Goal: Transaction & Acquisition: Purchase product/service

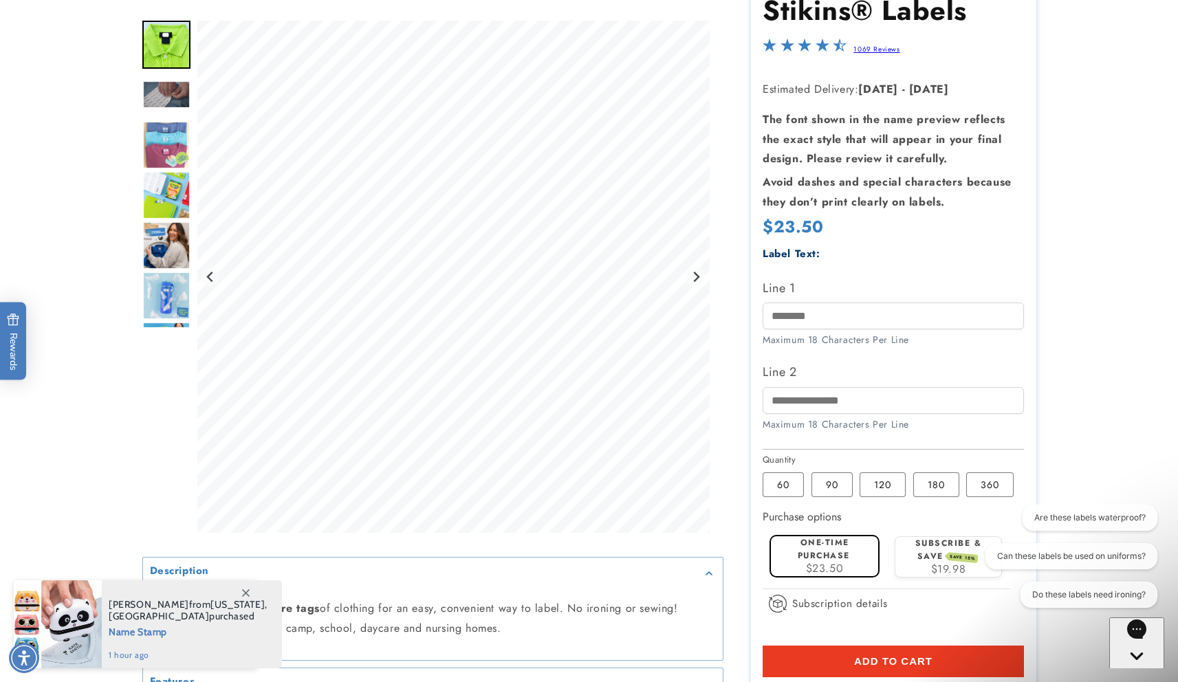
scroll to position [219, 0]
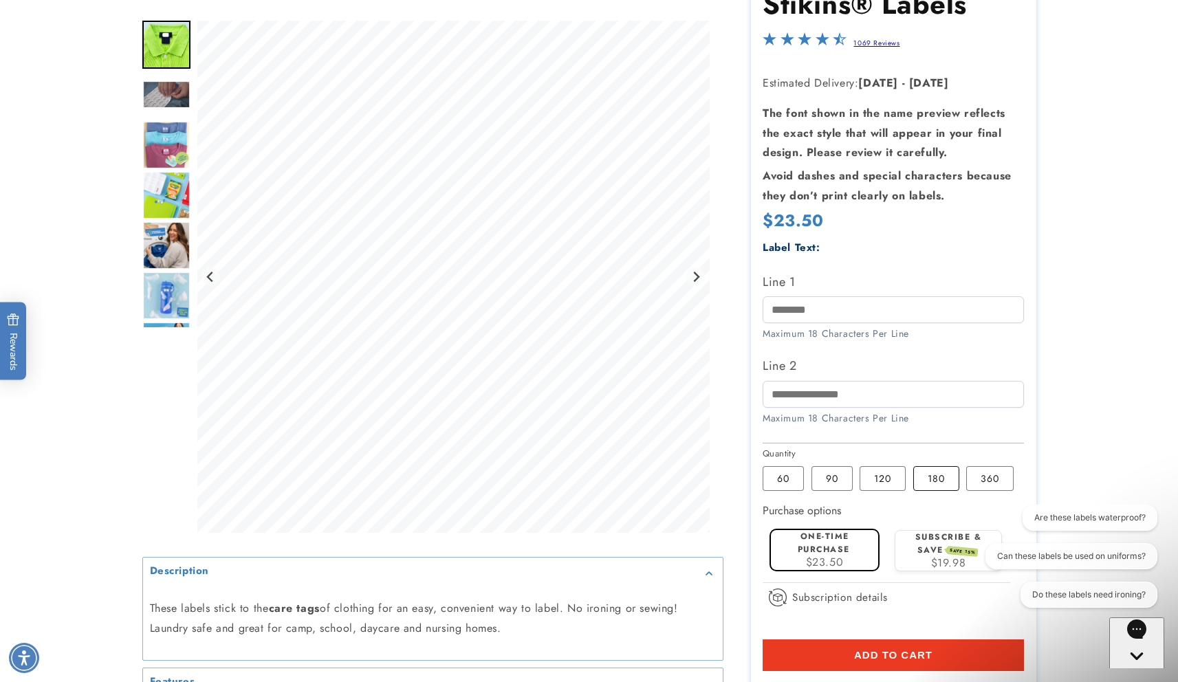
click at [940, 481] on label "180 Variant sold out or unavailable" at bounding box center [936, 478] width 46 height 25
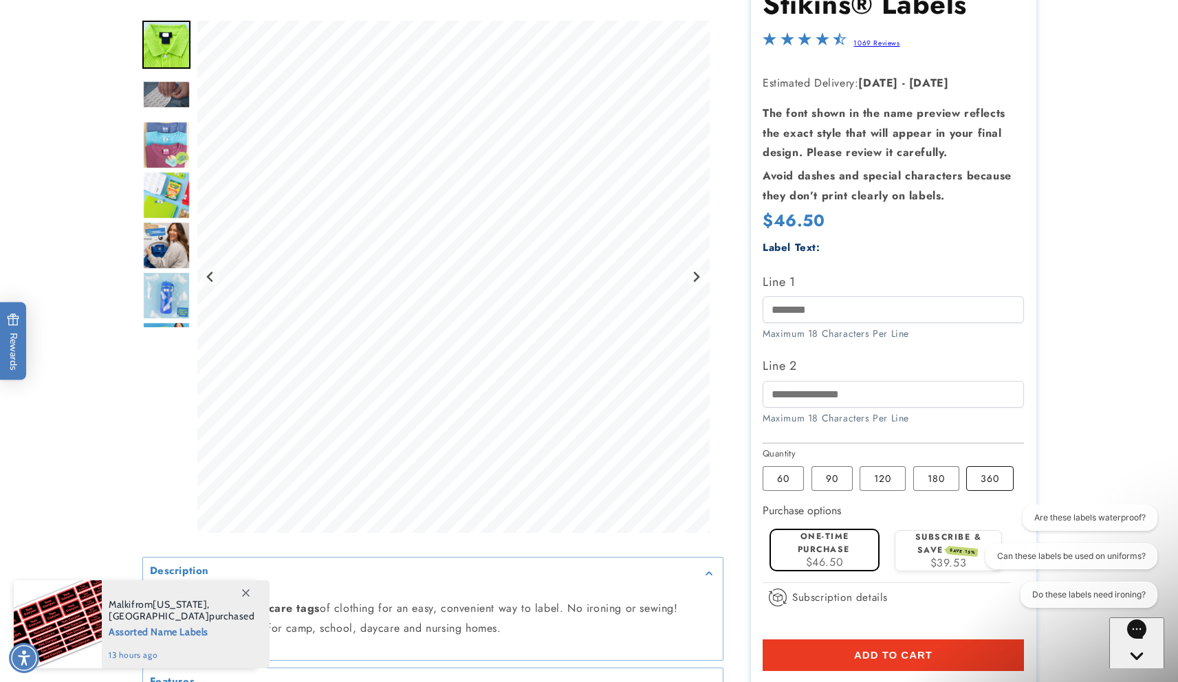
click at [985, 484] on label "360 Variant sold out or unavailable" at bounding box center [989, 478] width 47 height 25
click at [951, 478] on label "180 Variant sold out or unavailable" at bounding box center [936, 478] width 46 height 25
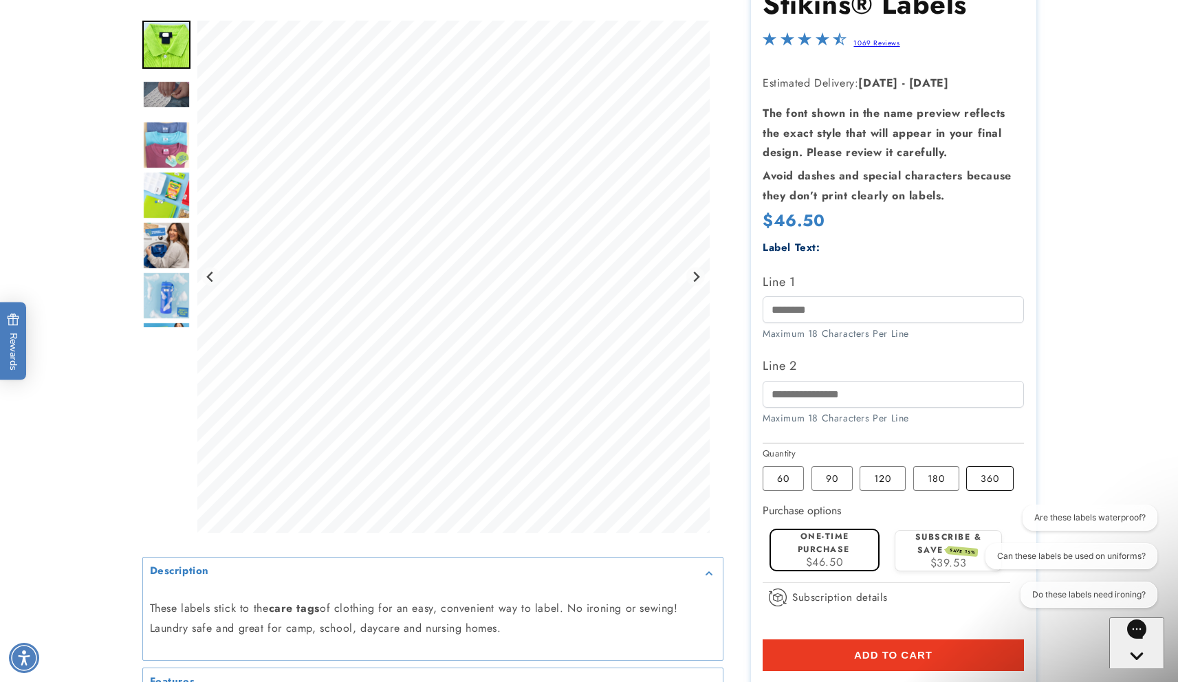
click at [985, 480] on label "360 Variant sold out or unavailable" at bounding box center [989, 478] width 47 height 25
click at [826, 306] on input "Line 1" at bounding box center [892, 309] width 261 height 27
type input "**********"
click at [819, 394] on input "Line 2" at bounding box center [892, 394] width 261 height 27
type input "**********"
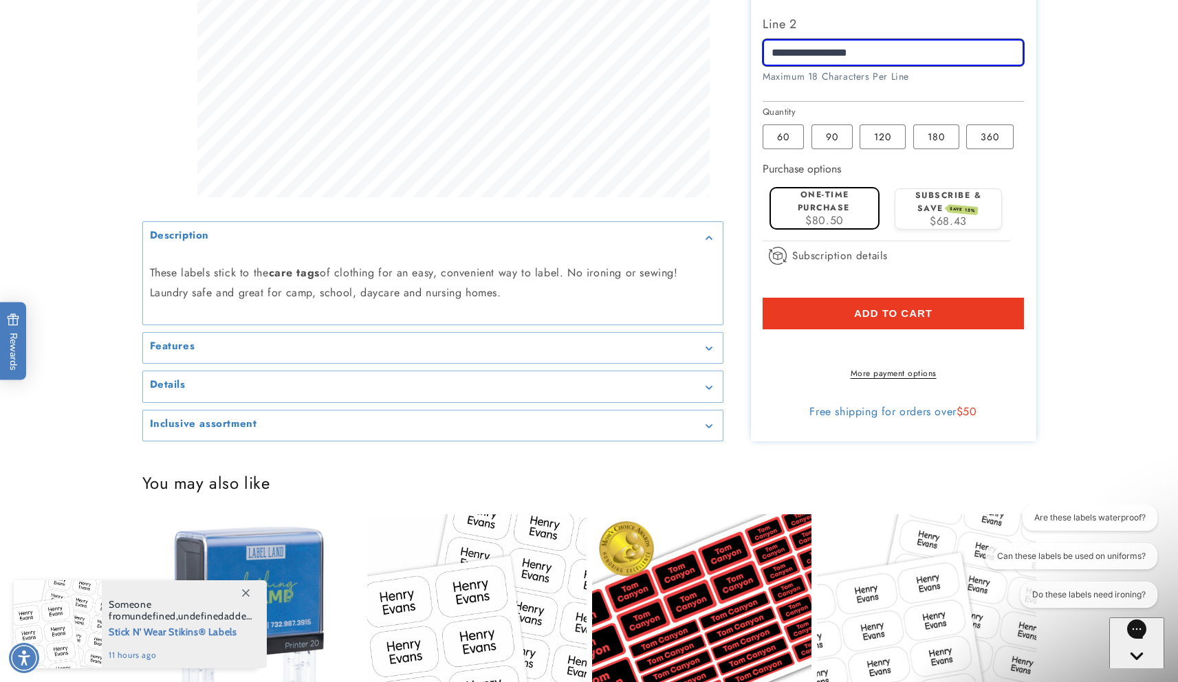
scroll to position [572, 0]
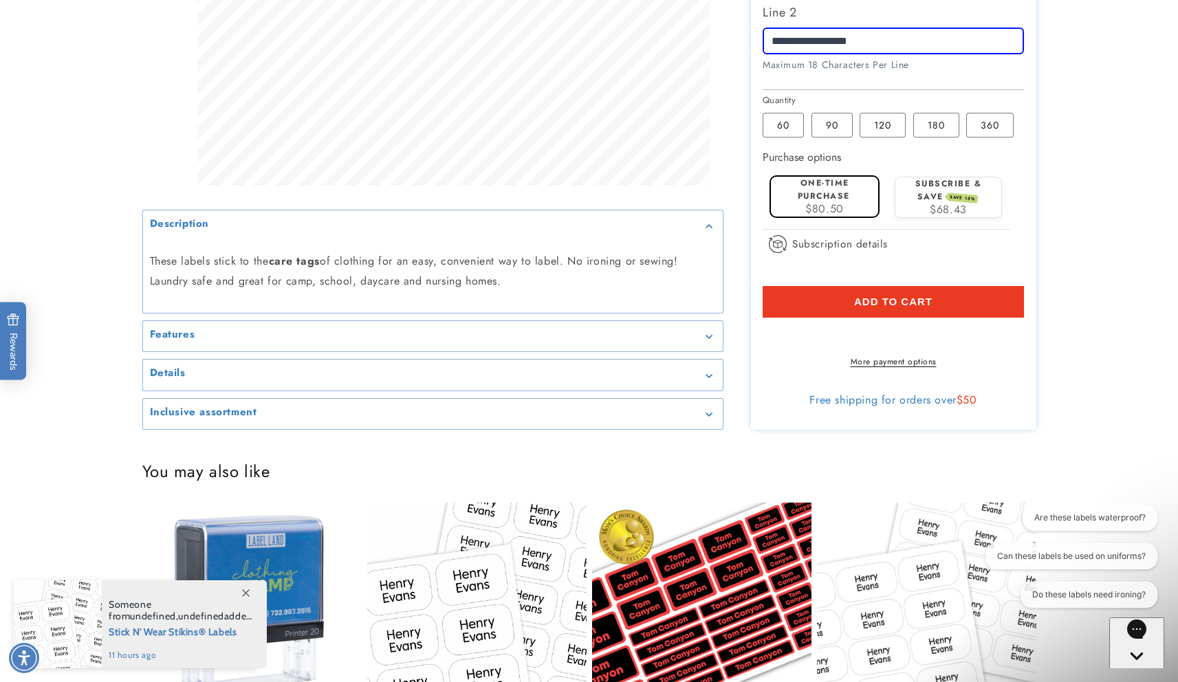
click at [709, 342] on div "Features" at bounding box center [433, 336] width 566 height 10
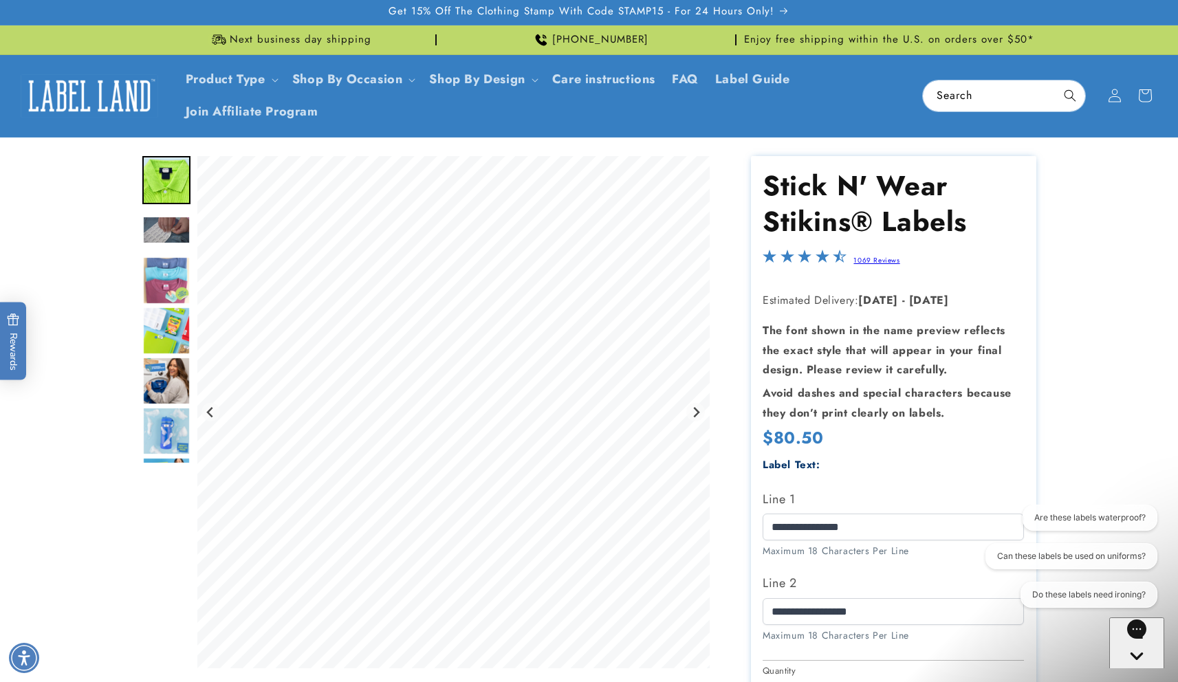
scroll to position [0, 0]
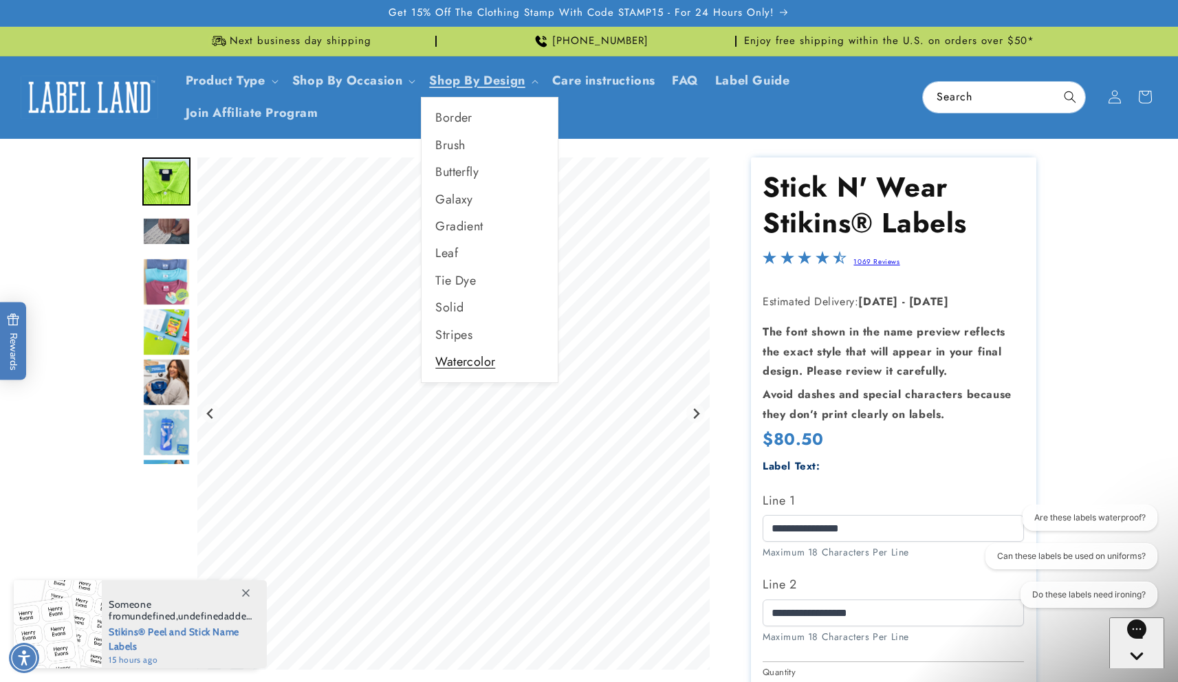
click at [493, 354] on link "Watercolor" at bounding box center [489, 362] width 136 height 27
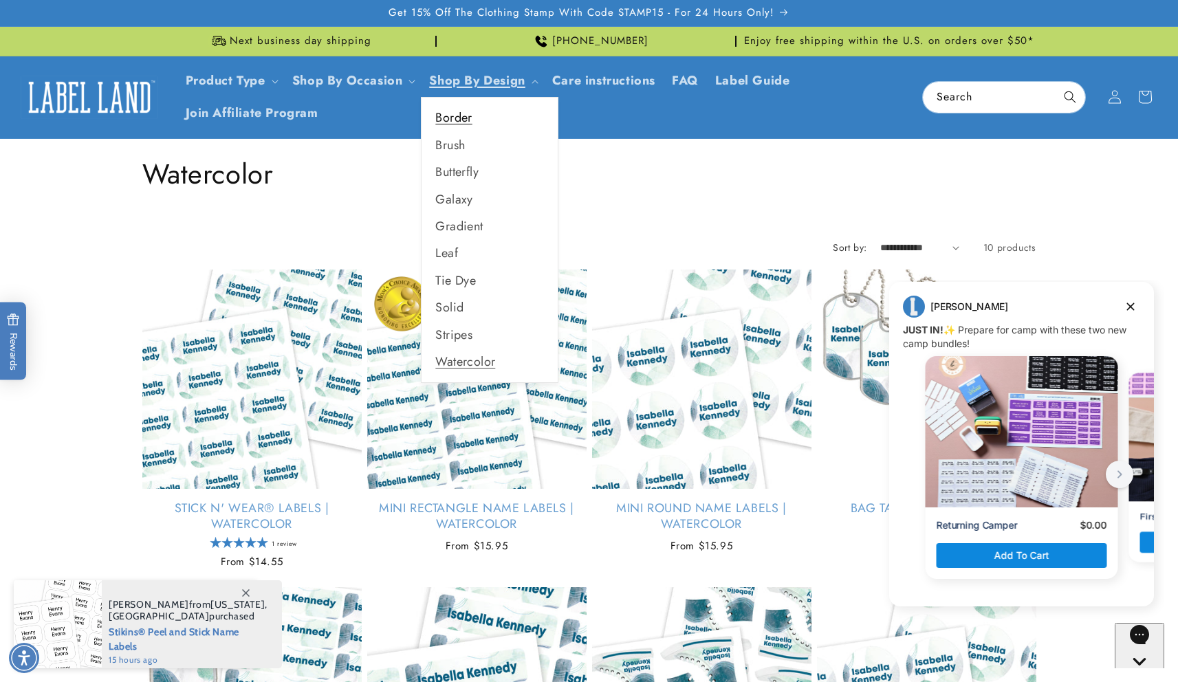
click at [465, 117] on link "Border" at bounding box center [489, 117] width 136 height 27
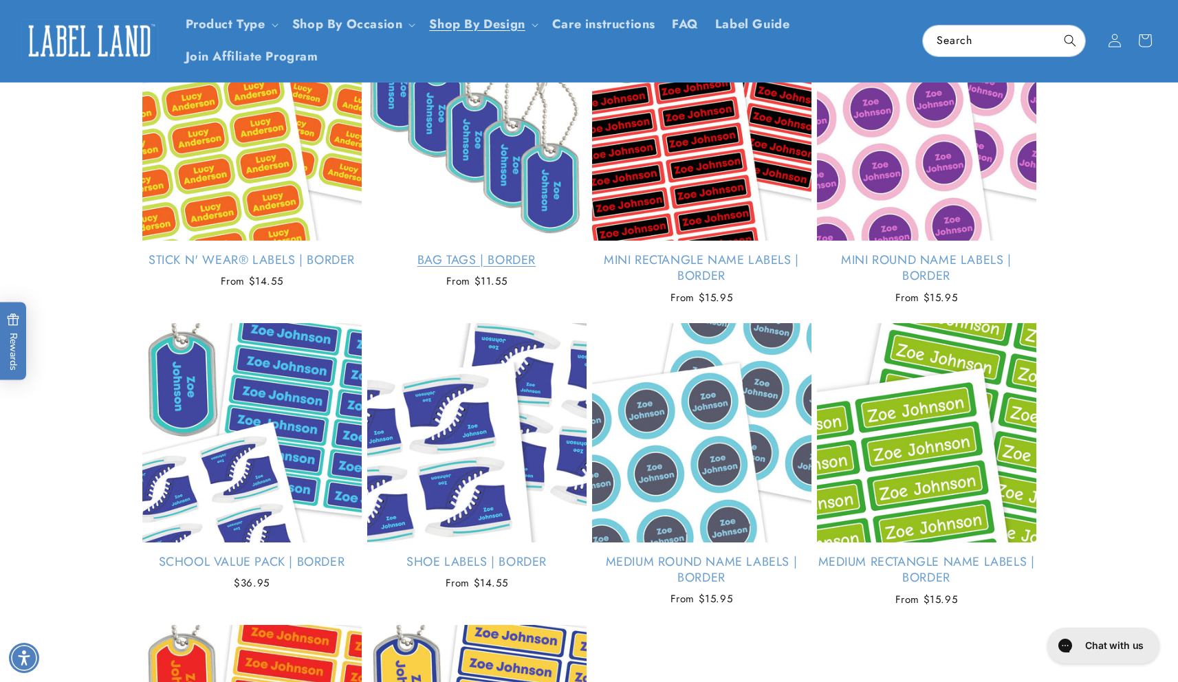
scroll to position [246, 0]
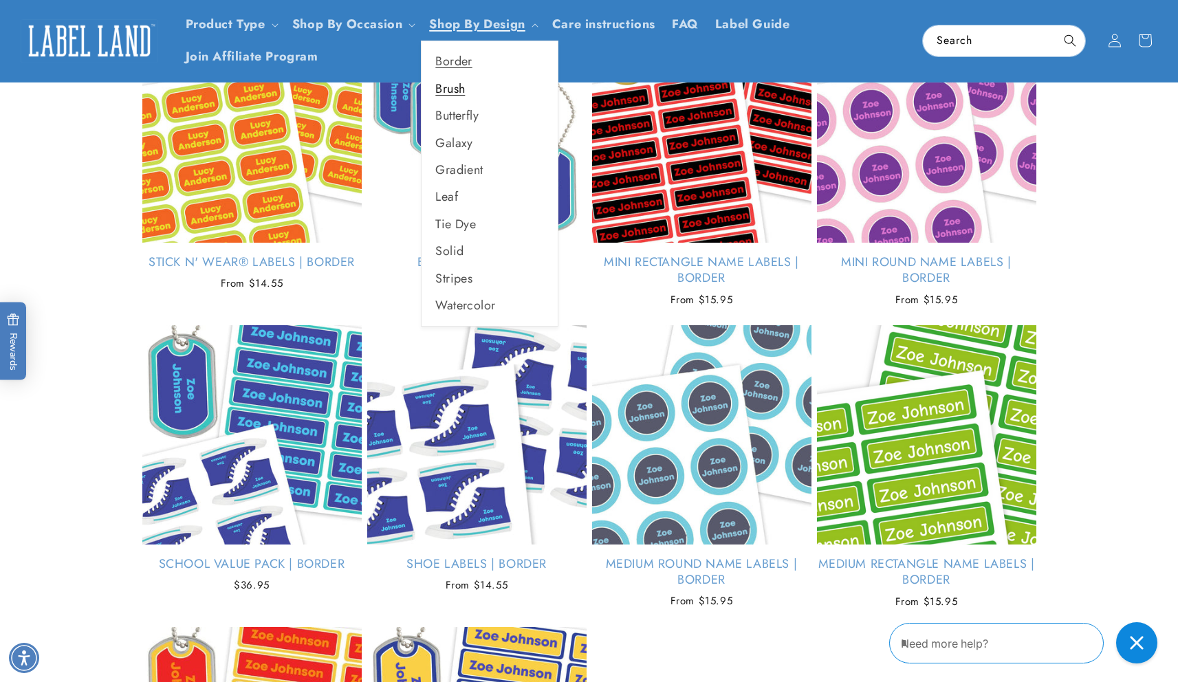
click at [476, 87] on link "Brush" at bounding box center [489, 89] width 136 height 27
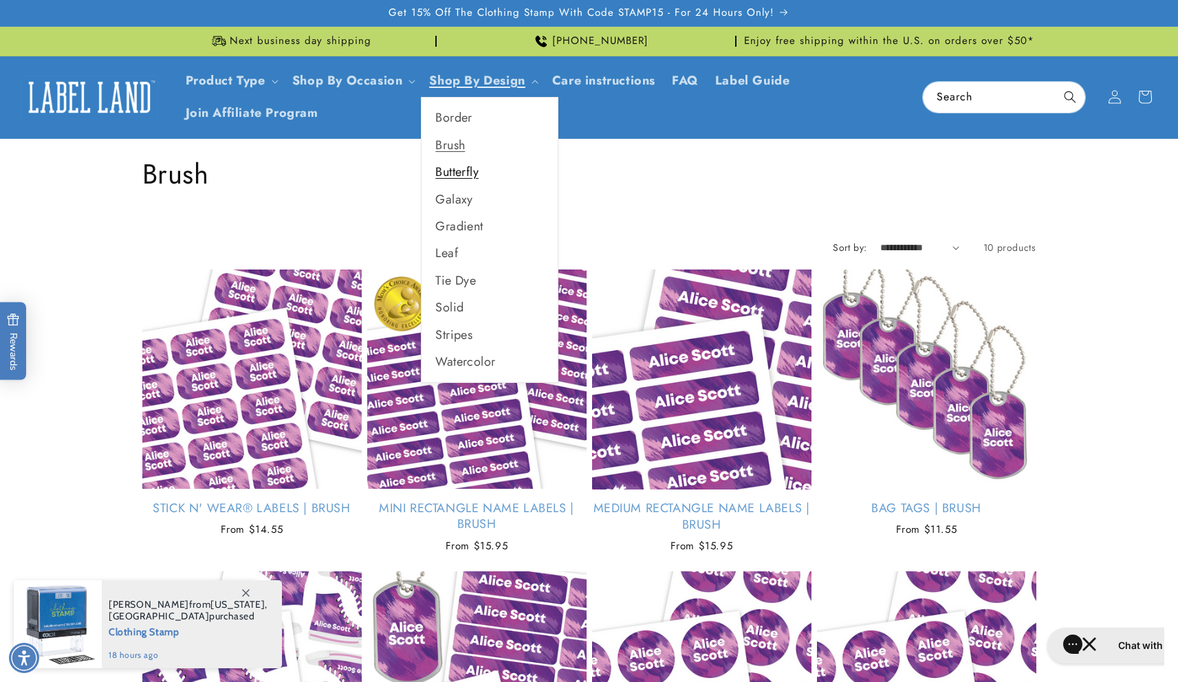
click at [467, 173] on link "Butterfly" at bounding box center [489, 172] width 136 height 27
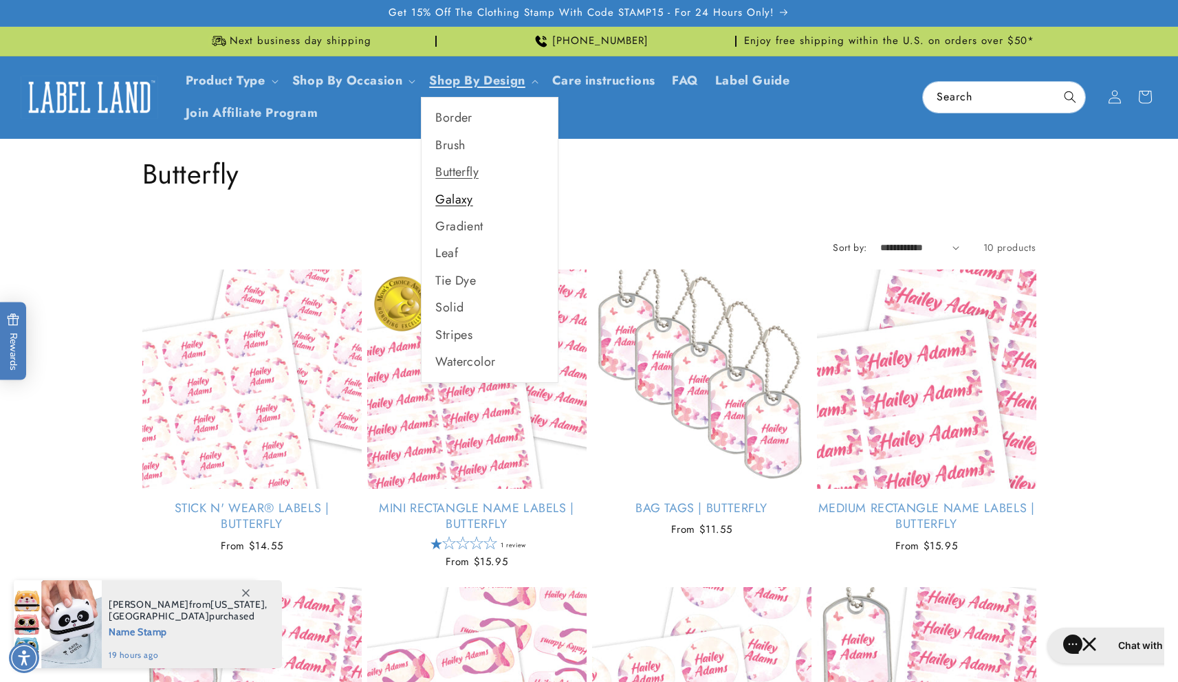
click at [472, 199] on link "Galaxy" at bounding box center [489, 199] width 136 height 27
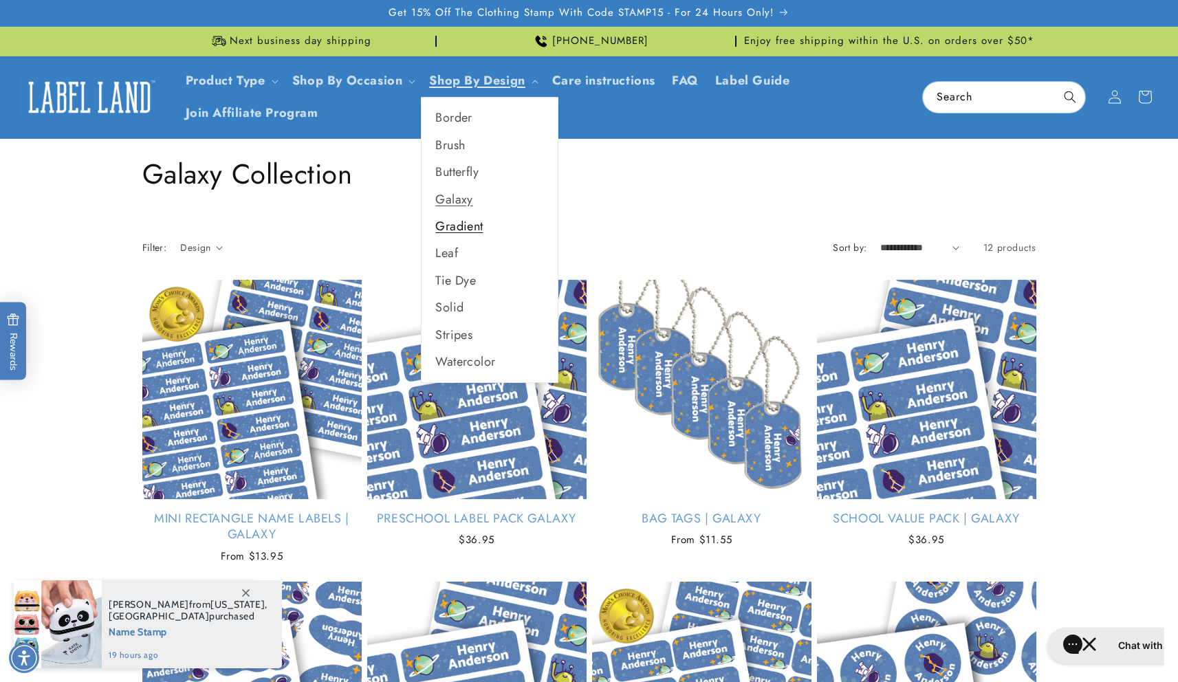
click at [463, 221] on link "Gradient" at bounding box center [489, 226] width 136 height 27
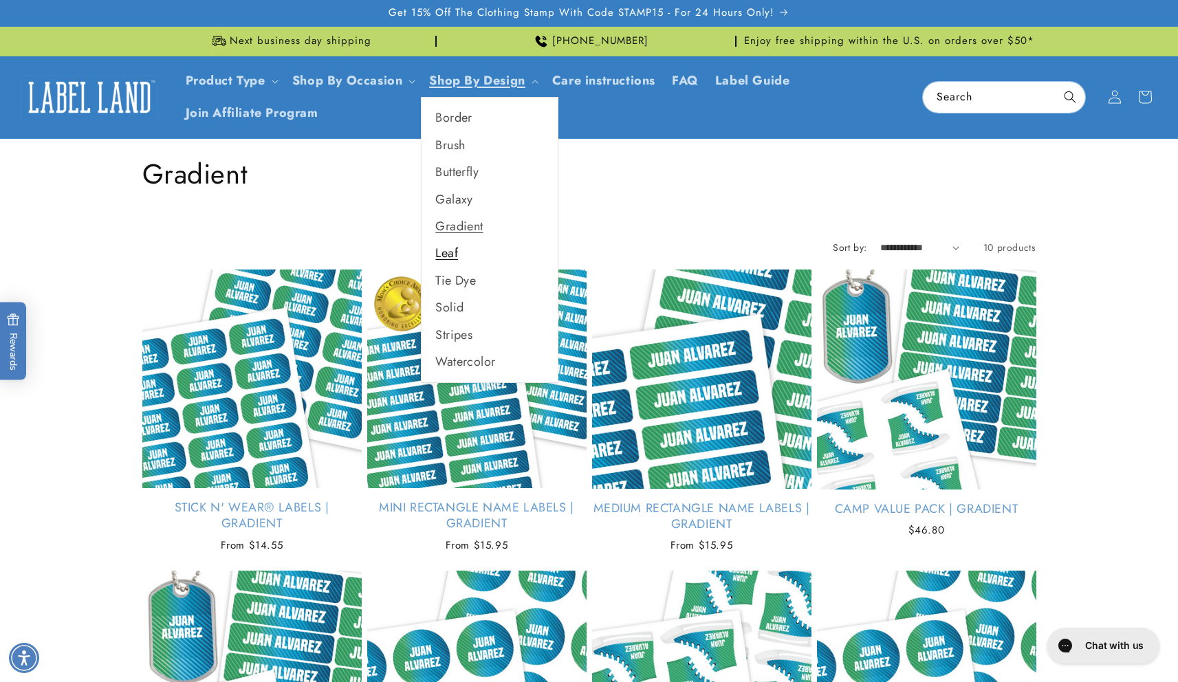
click at [461, 252] on link "Leaf" at bounding box center [489, 253] width 136 height 27
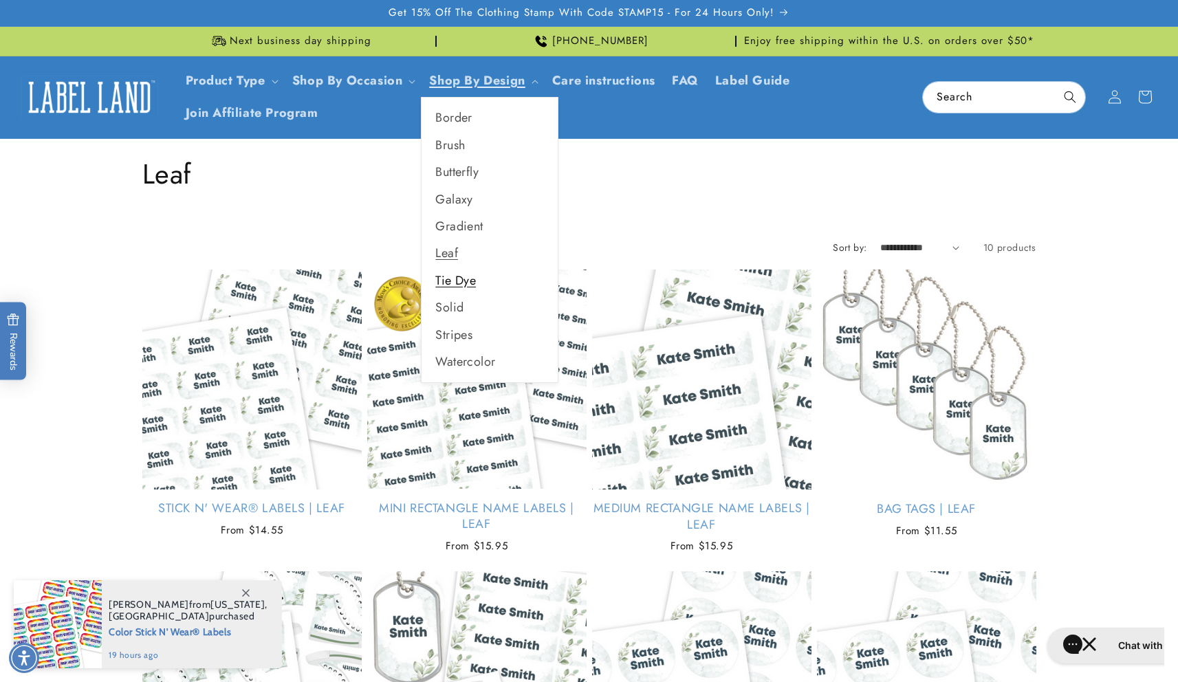
click at [460, 284] on link "Tie Dye" at bounding box center [489, 280] width 136 height 27
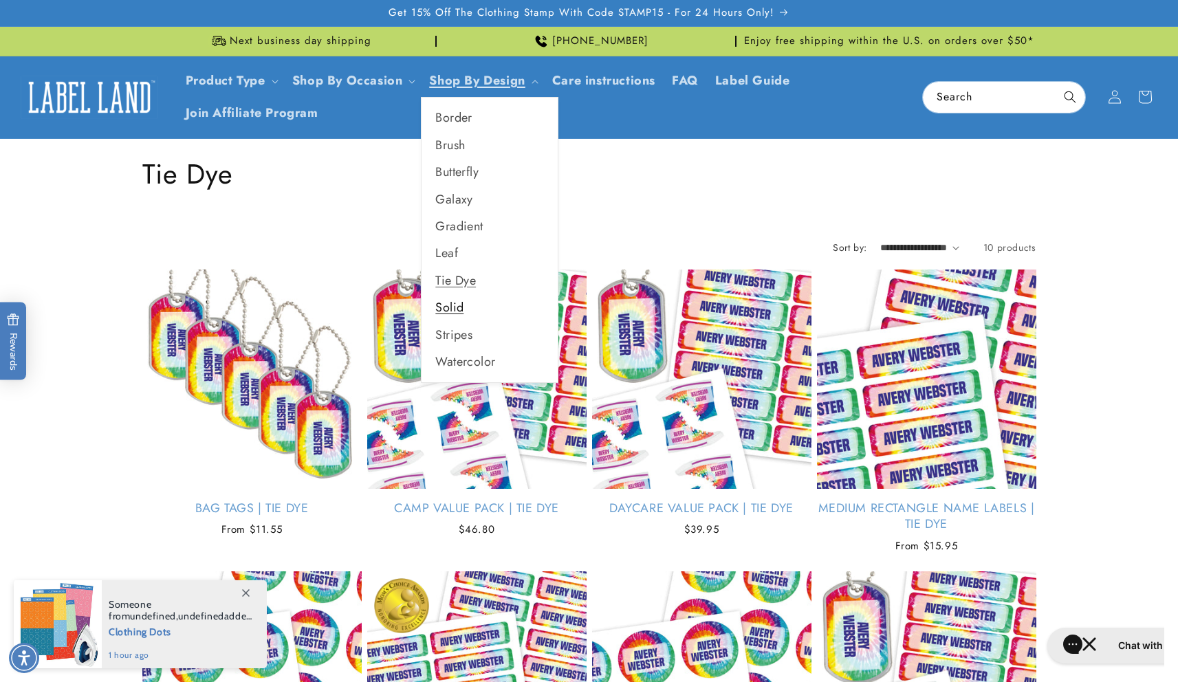
click at [467, 308] on link "Solid" at bounding box center [489, 307] width 136 height 27
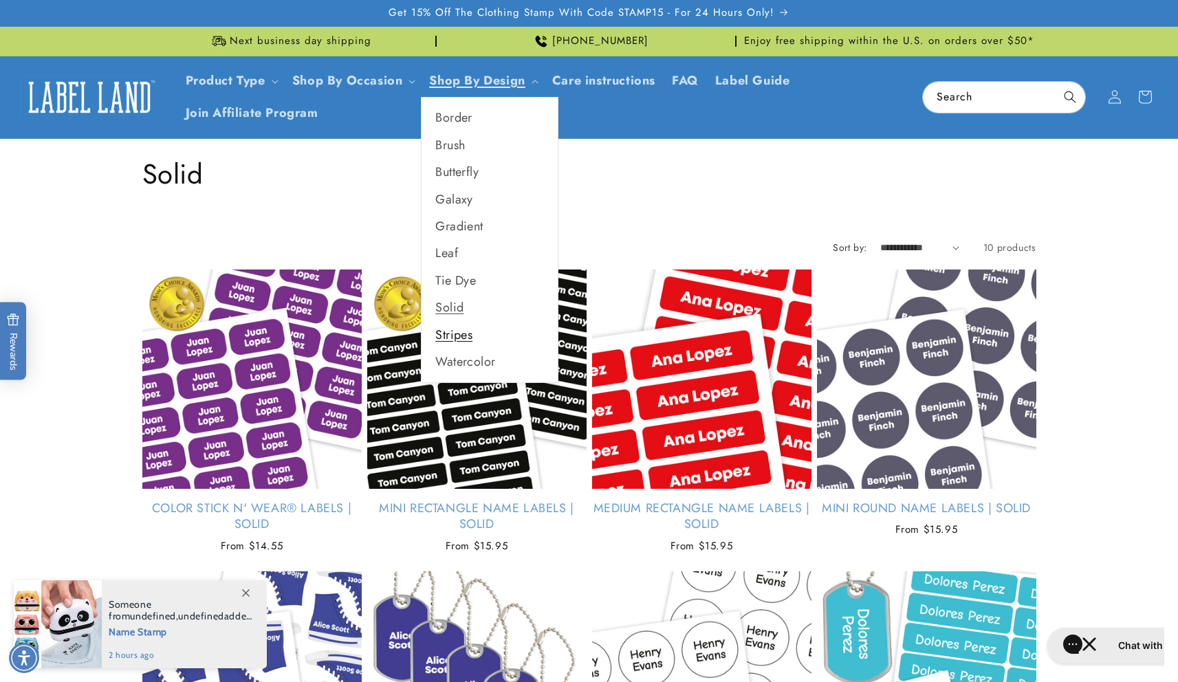
click at [459, 330] on link "Stripes" at bounding box center [489, 335] width 136 height 27
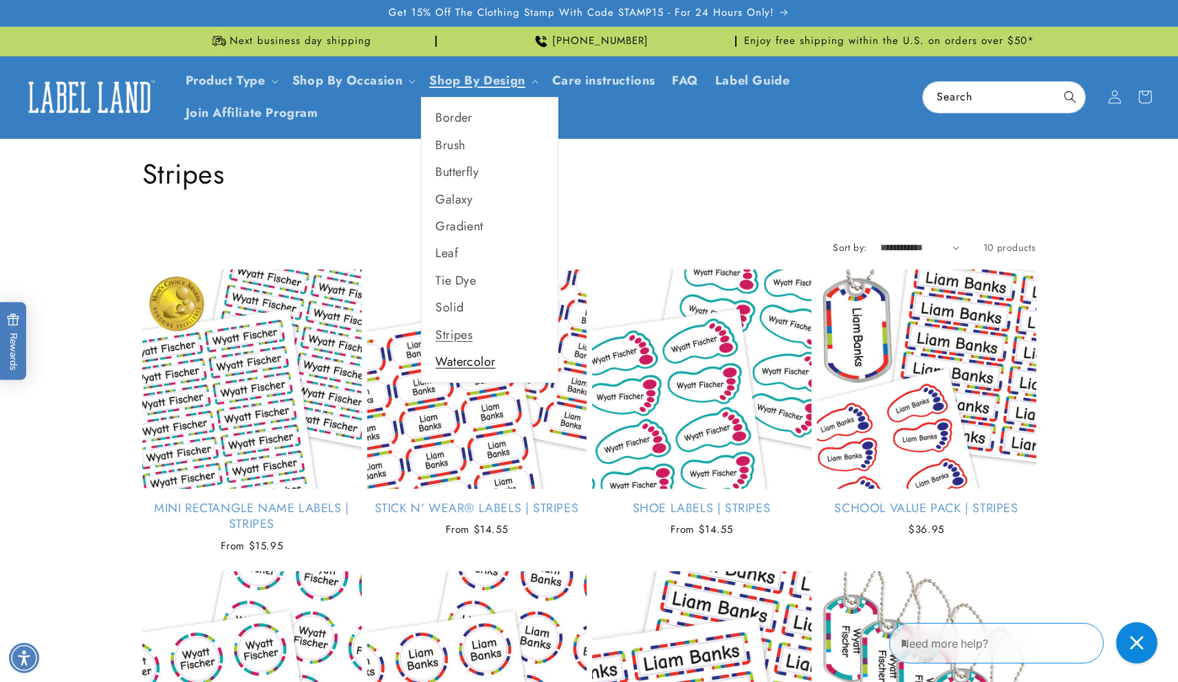
click at [476, 357] on link "Watercolor" at bounding box center [489, 362] width 136 height 27
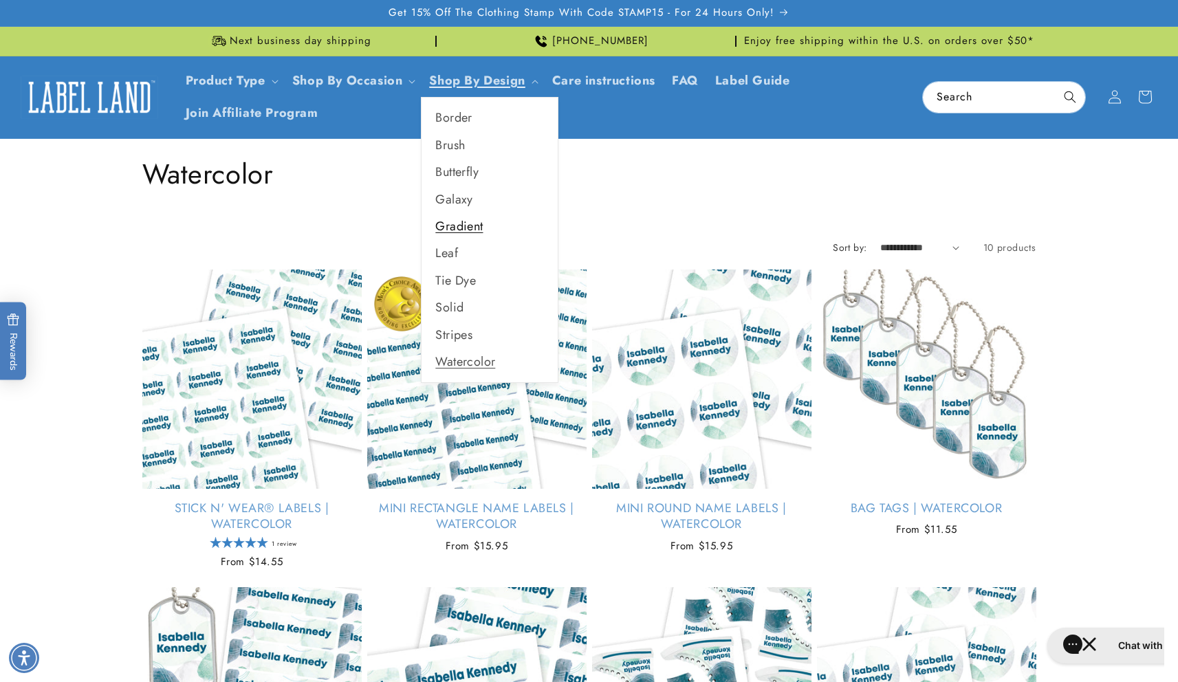
click at [480, 230] on link "Gradient" at bounding box center [489, 226] width 136 height 27
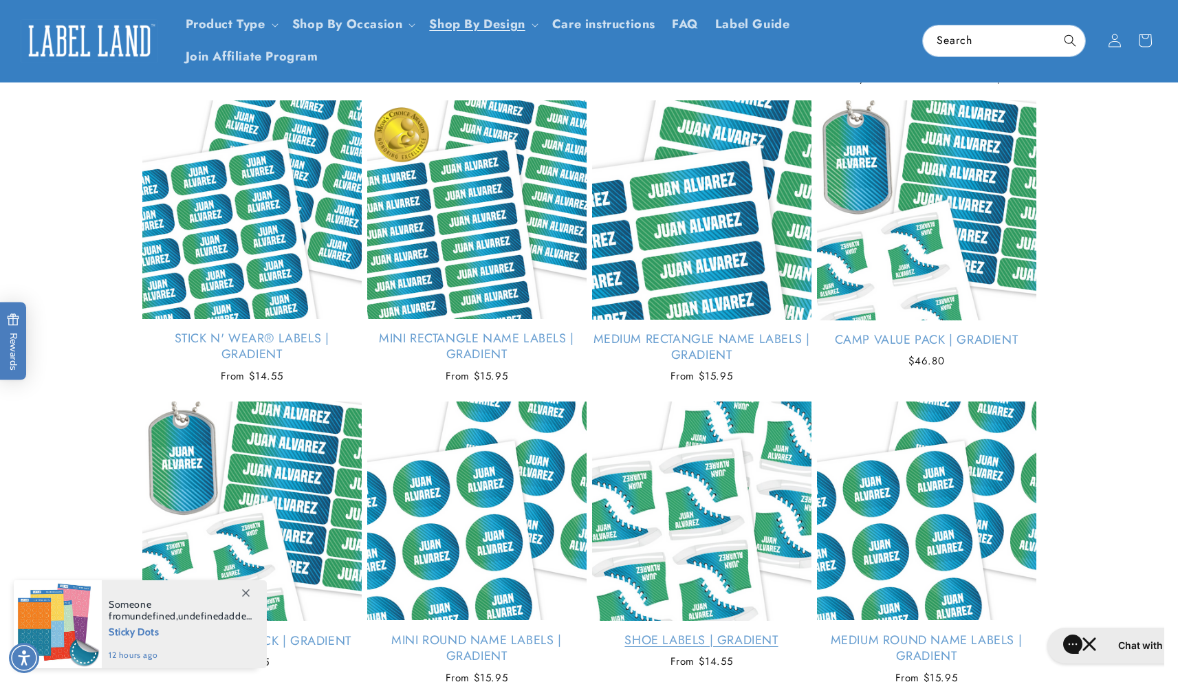
scroll to position [128, 0]
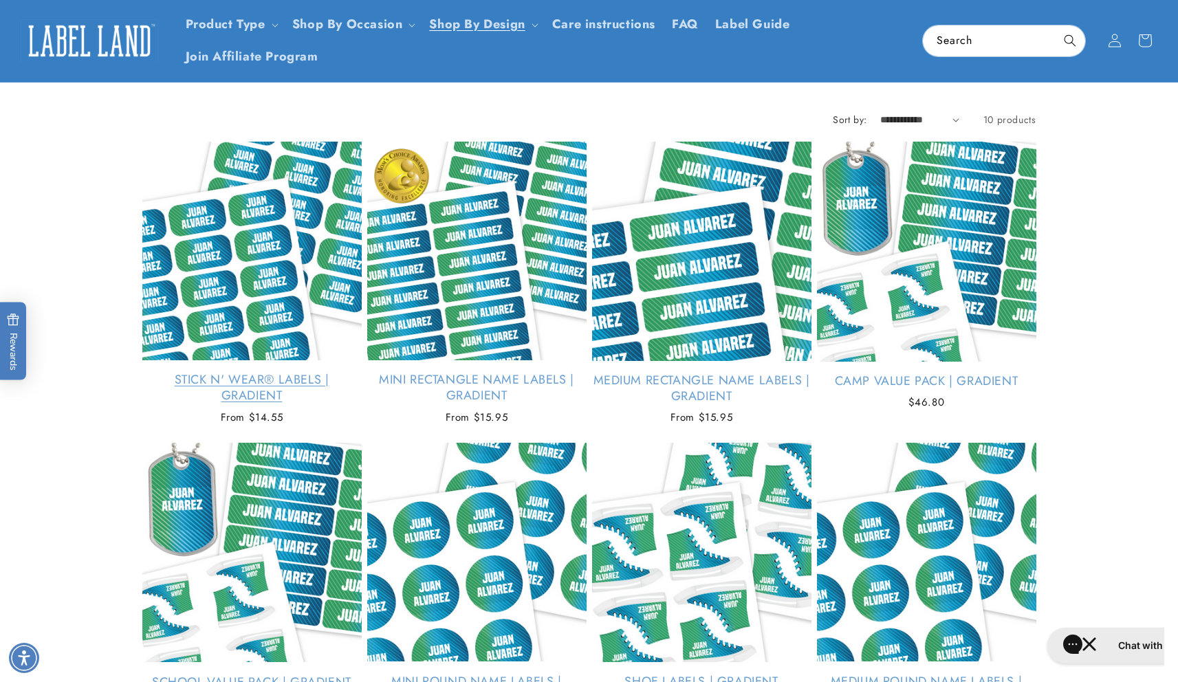
click at [266, 372] on link "Stick N' Wear® Labels | Gradient" at bounding box center [251, 388] width 219 height 32
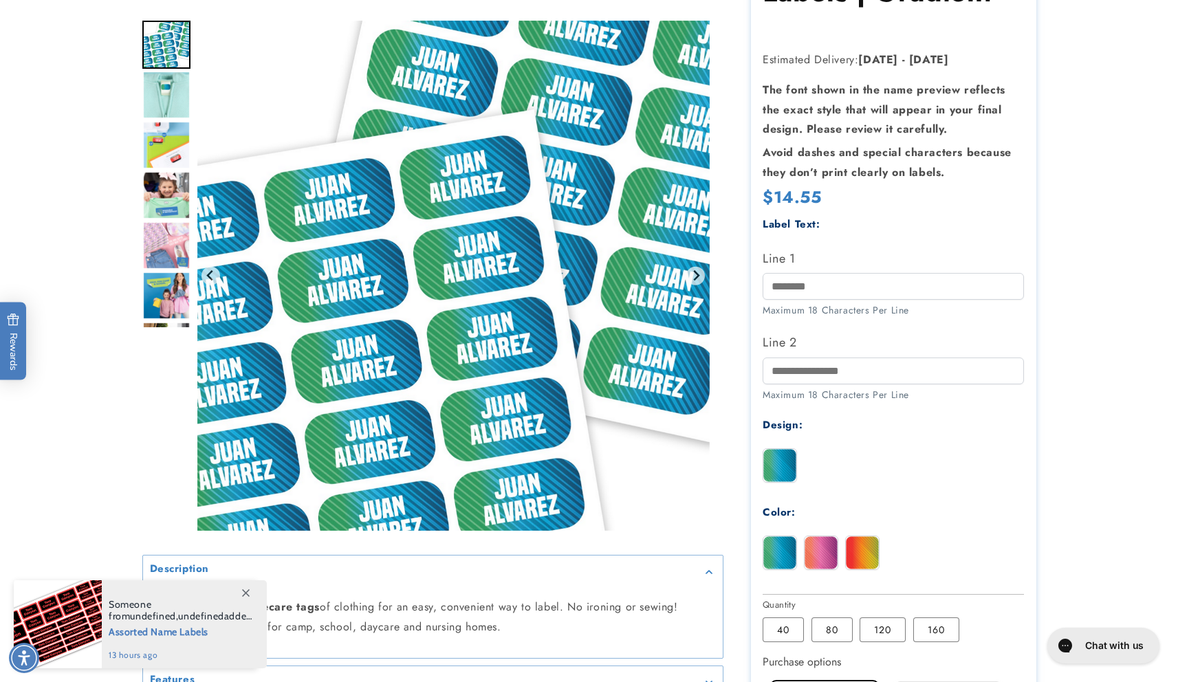
scroll to position [336, 0]
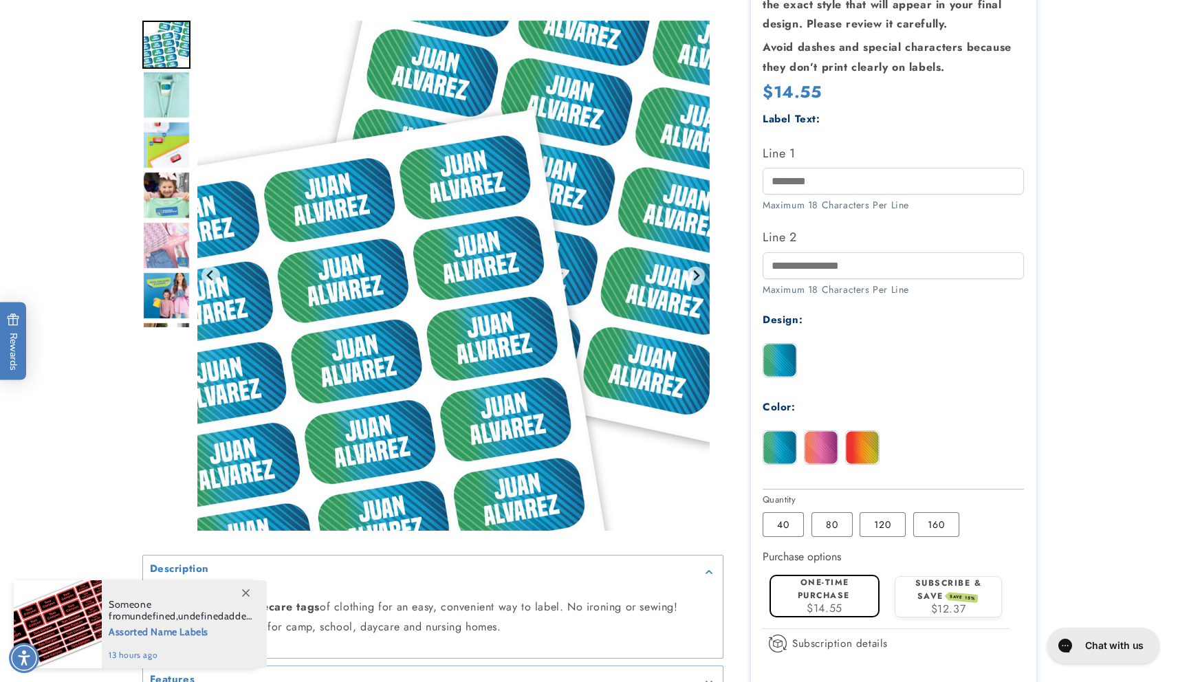
click at [826, 450] on img at bounding box center [820, 447] width 33 height 33
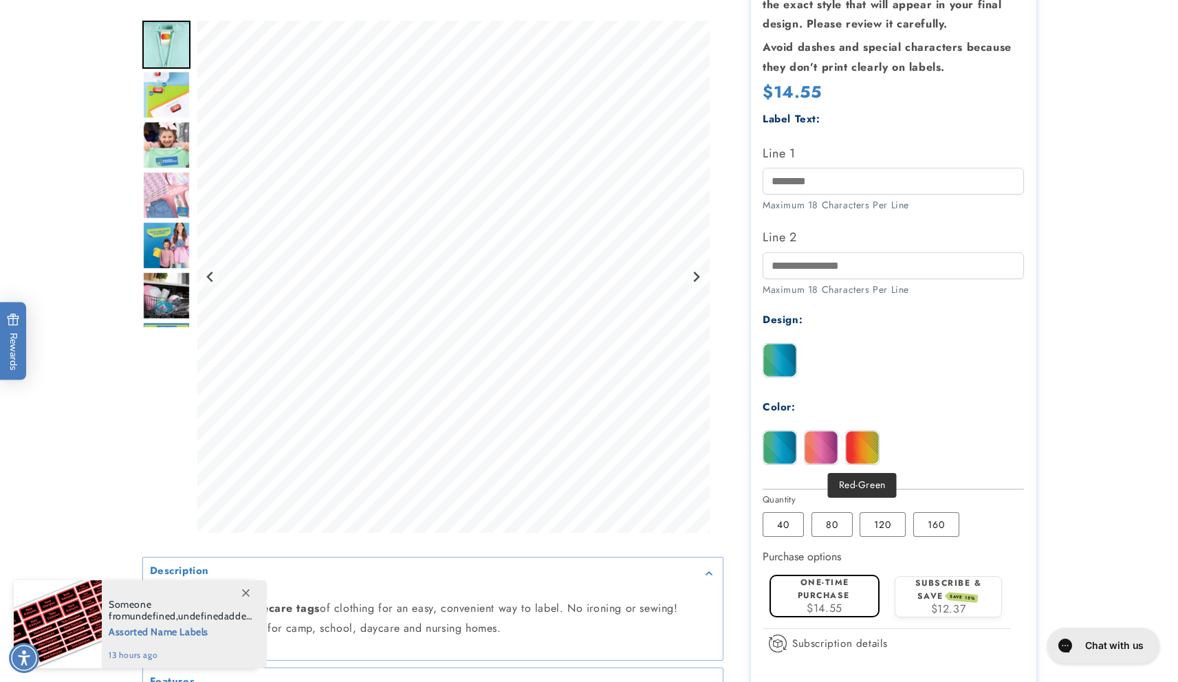
click at [859, 450] on img at bounding box center [862, 447] width 33 height 33
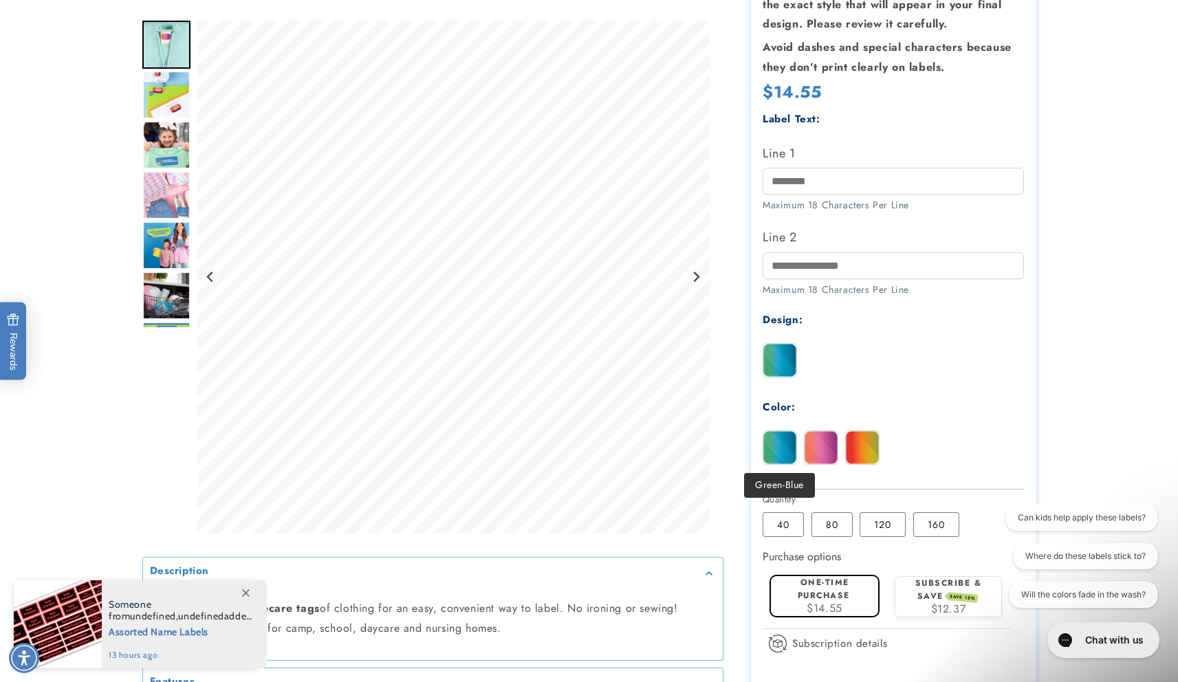
scroll to position [0, 0]
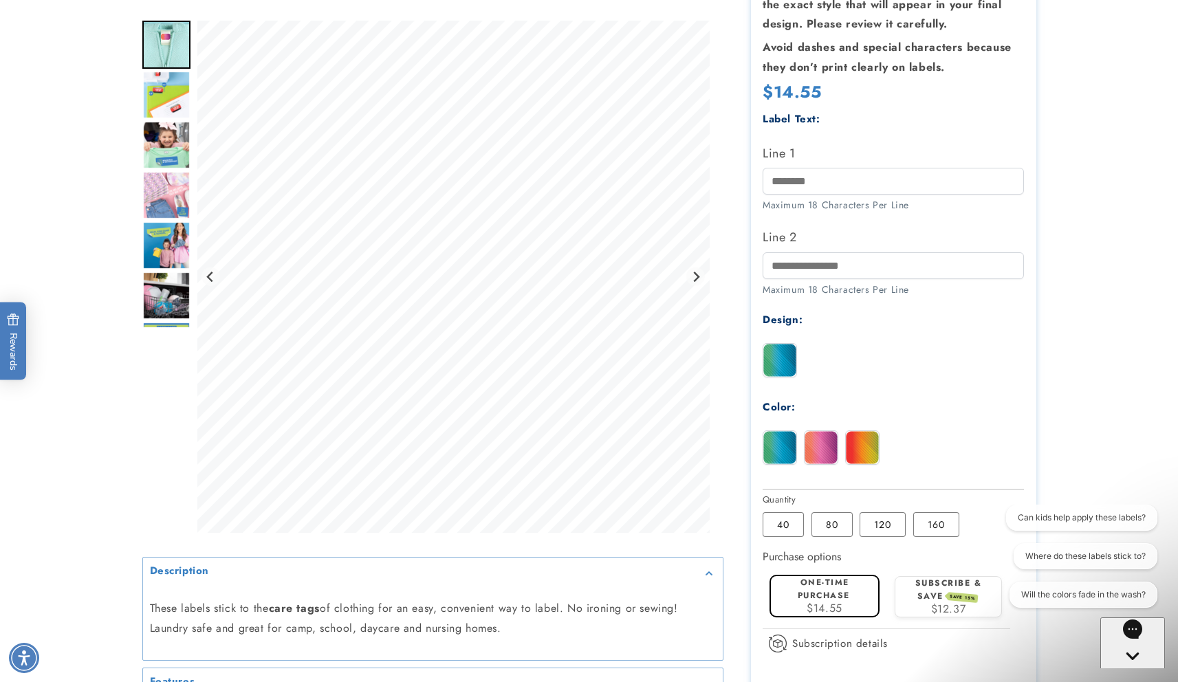
click at [788, 448] on img at bounding box center [779, 447] width 33 height 33
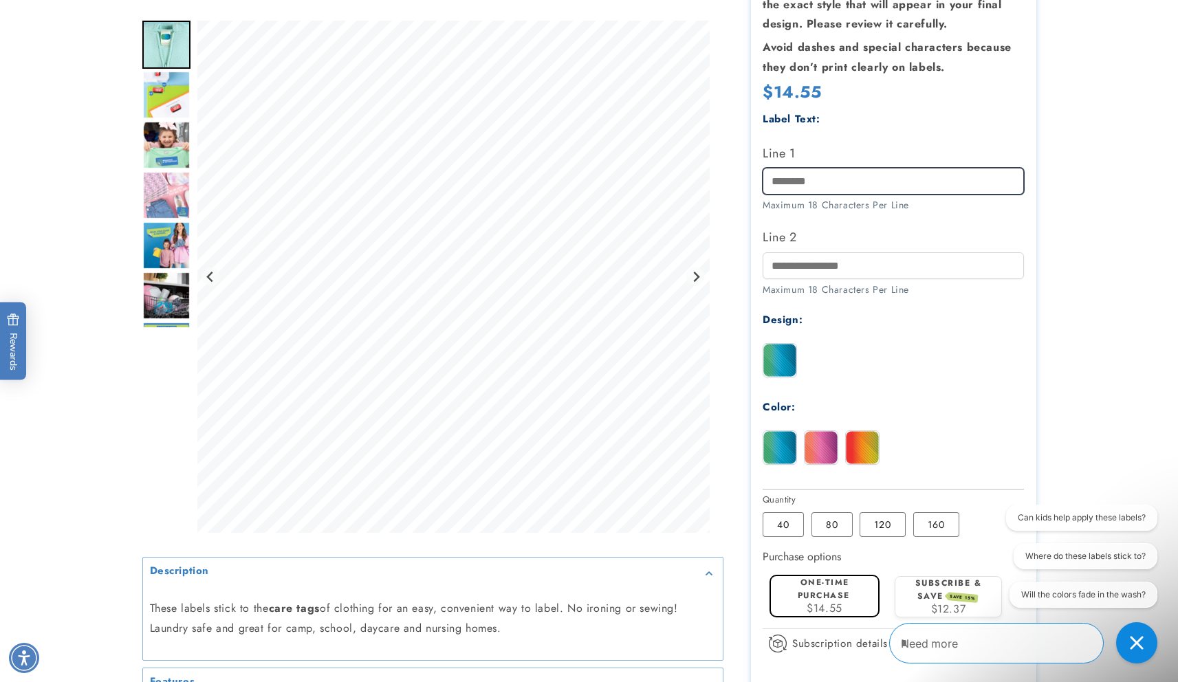
drag, startPoint x: 804, startPoint y: 188, endPoint x: 814, endPoint y: 194, distance: 11.1
click at [804, 188] on input "Line 1" at bounding box center [892, 181] width 261 height 27
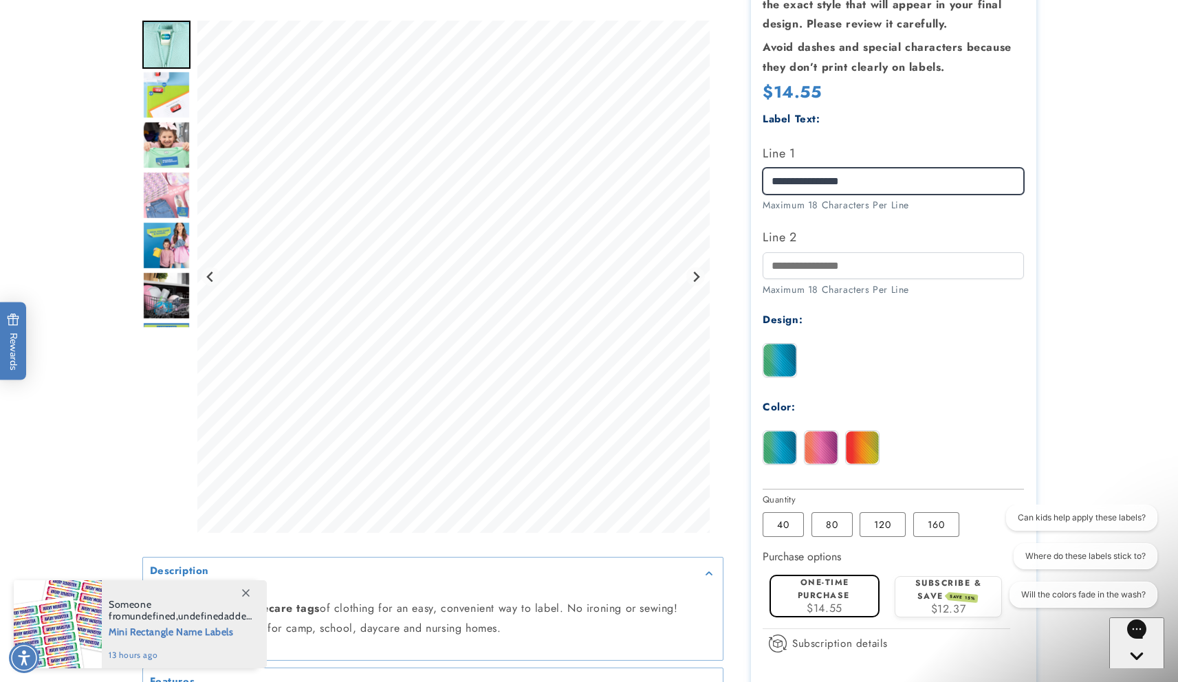
type input "**********"
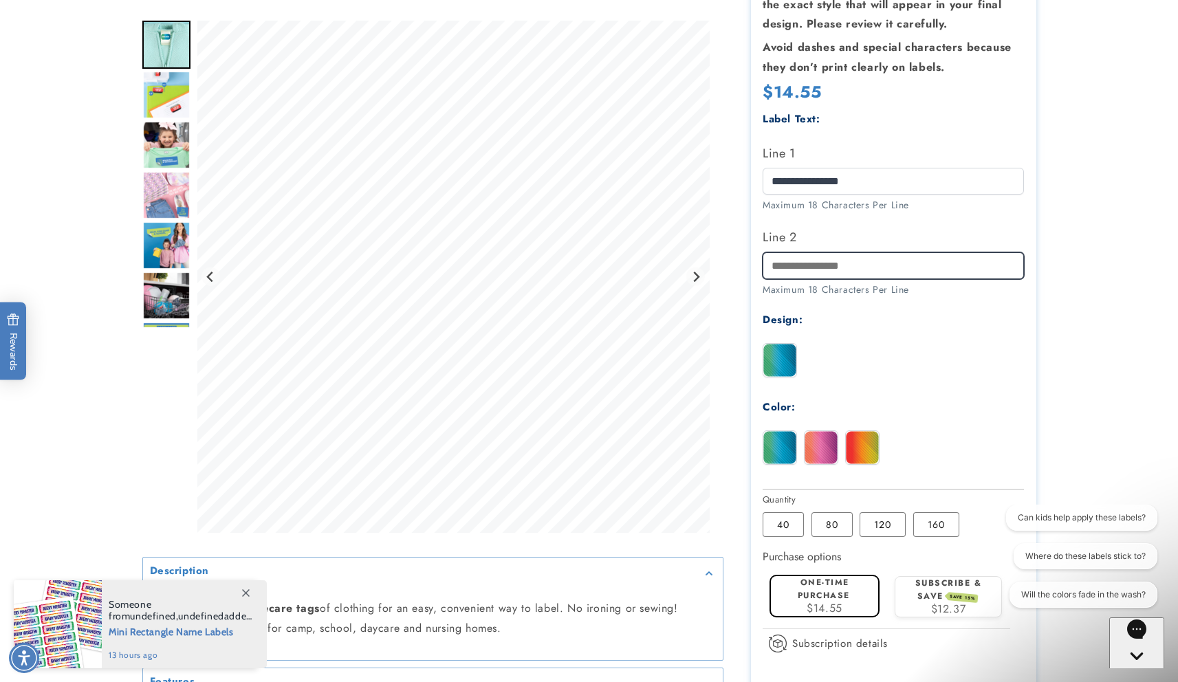
click at [803, 270] on input "Line 2" at bounding box center [892, 265] width 261 height 27
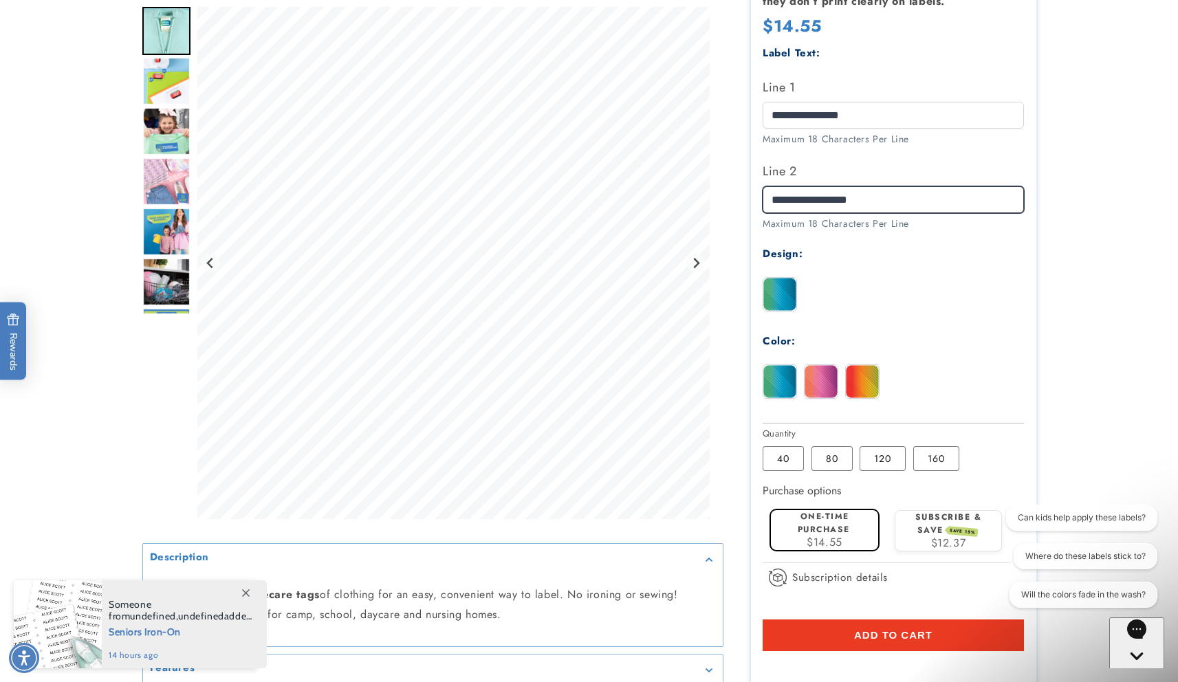
scroll to position [404, 0]
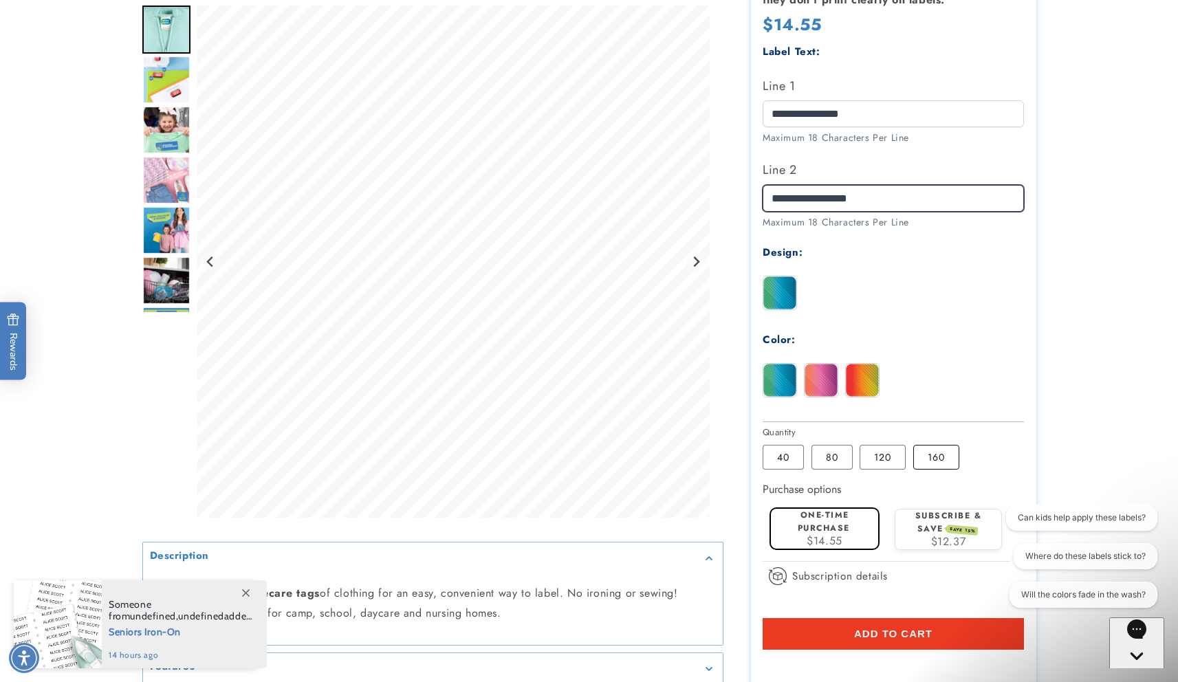
type input "**********"
click at [943, 460] on label "160 Variant sold out or unavailable" at bounding box center [936, 457] width 46 height 25
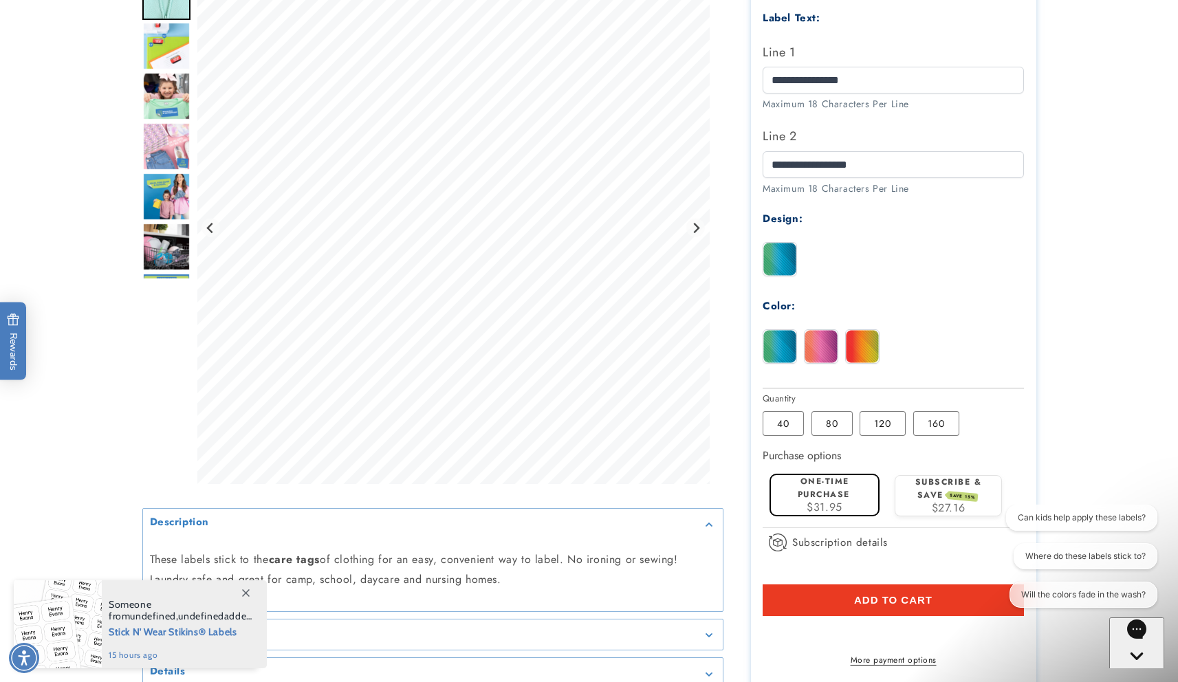
scroll to position [472, 0]
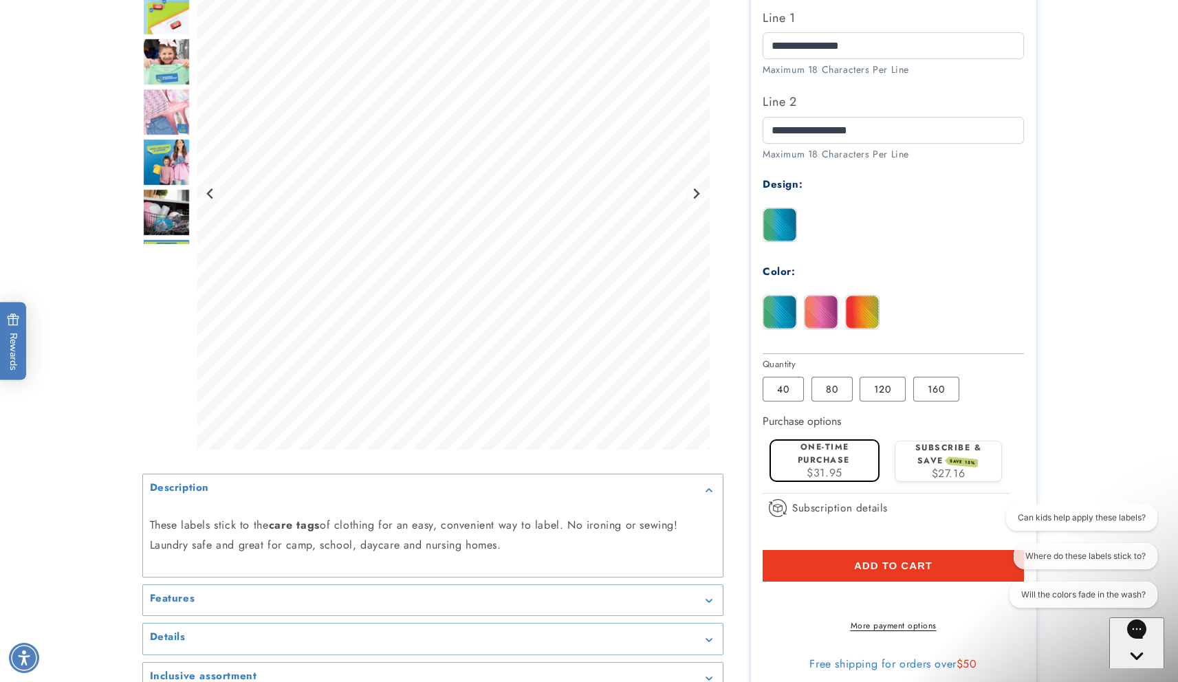
click at [877, 567] on span "Add to cart" at bounding box center [893, 566] width 78 height 12
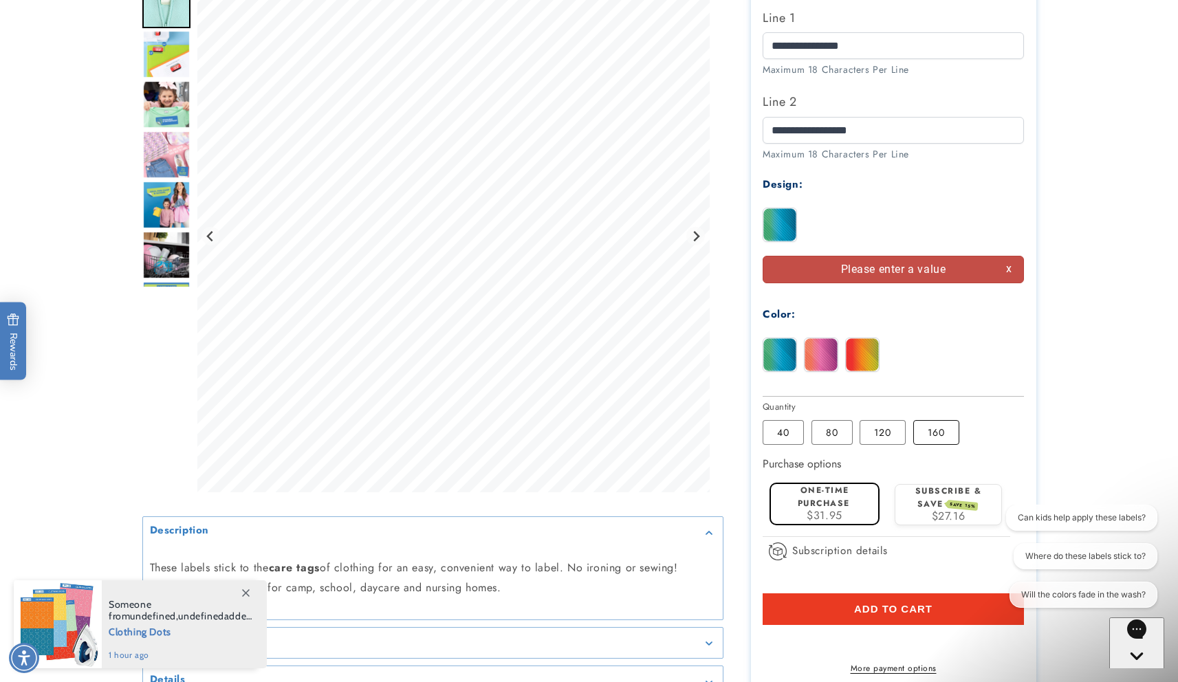
click at [949, 430] on label "160 Variant sold out or unavailable" at bounding box center [936, 432] width 46 height 25
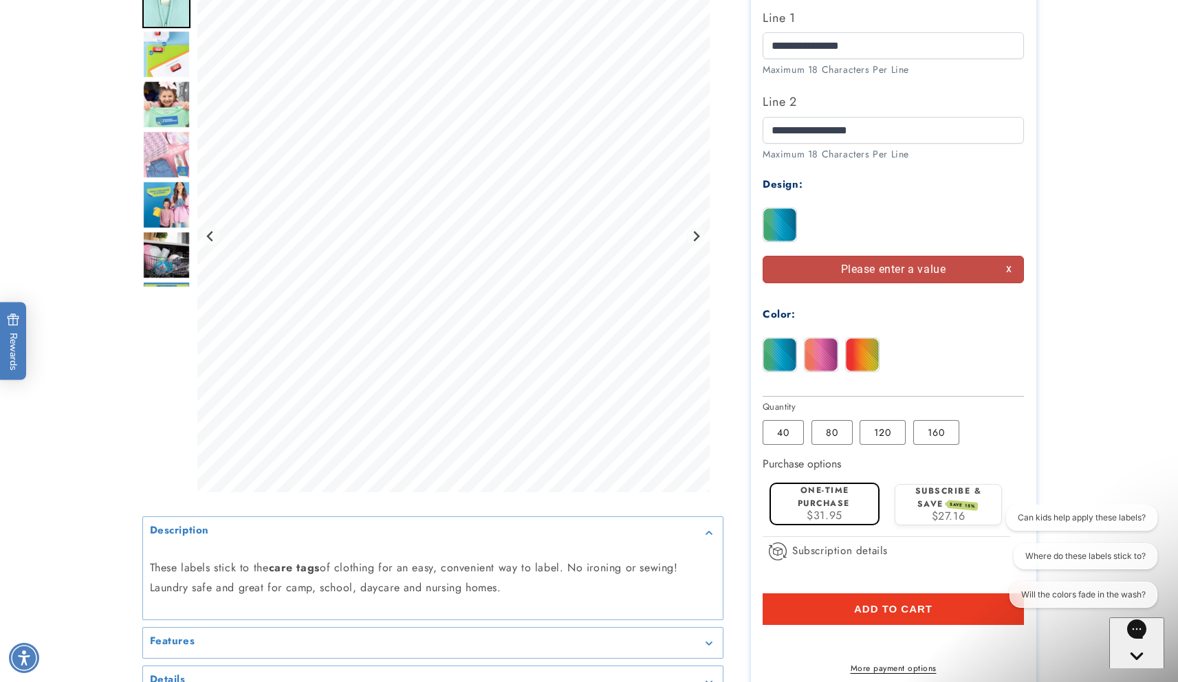
click at [852, 507] on div "One-time purchase $31.95" at bounding box center [824, 502] width 96 height 37
click at [885, 441] on label "120 Variant sold out or unavailable" at bounding box center [882, 432] width 46 height 25
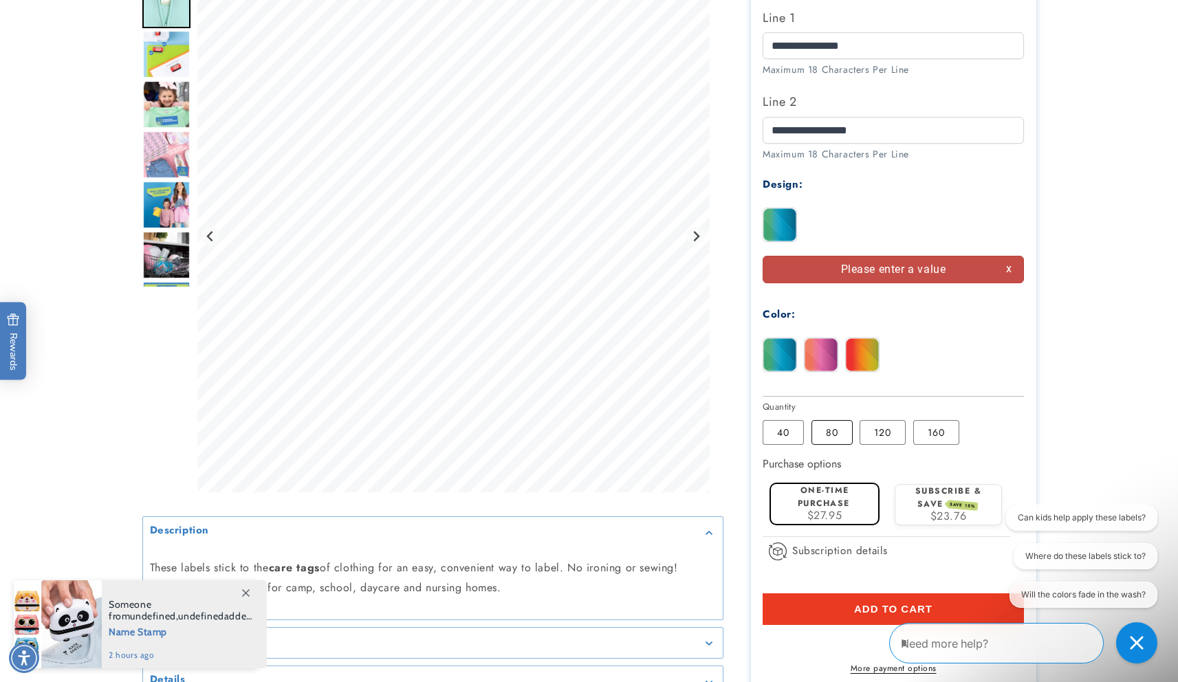
click at [834, 436] on label "80 Variant sold out or unavailable" at bounding box center [831, 432] width 41 height 25
click at [785, 433] on label "40 Variant sold out or unavailable" at bounding box center [782, 432] width 41 height 25
click at [938, 435] on label "160 Variant sold out or unavailable" at bounding box center [936, 432] width 46 height 25
click at [835, 499] on label "One-time purchase" at bounding box center [823, 496] width 52 height 25
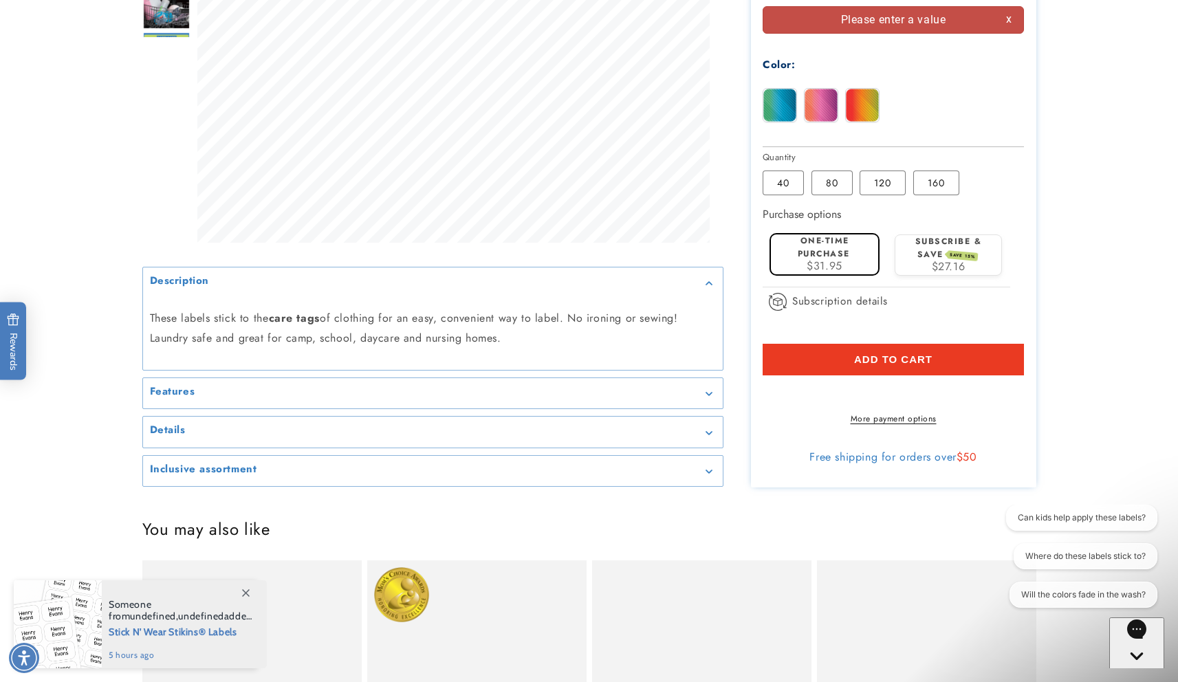
scroll to position [841, 0]
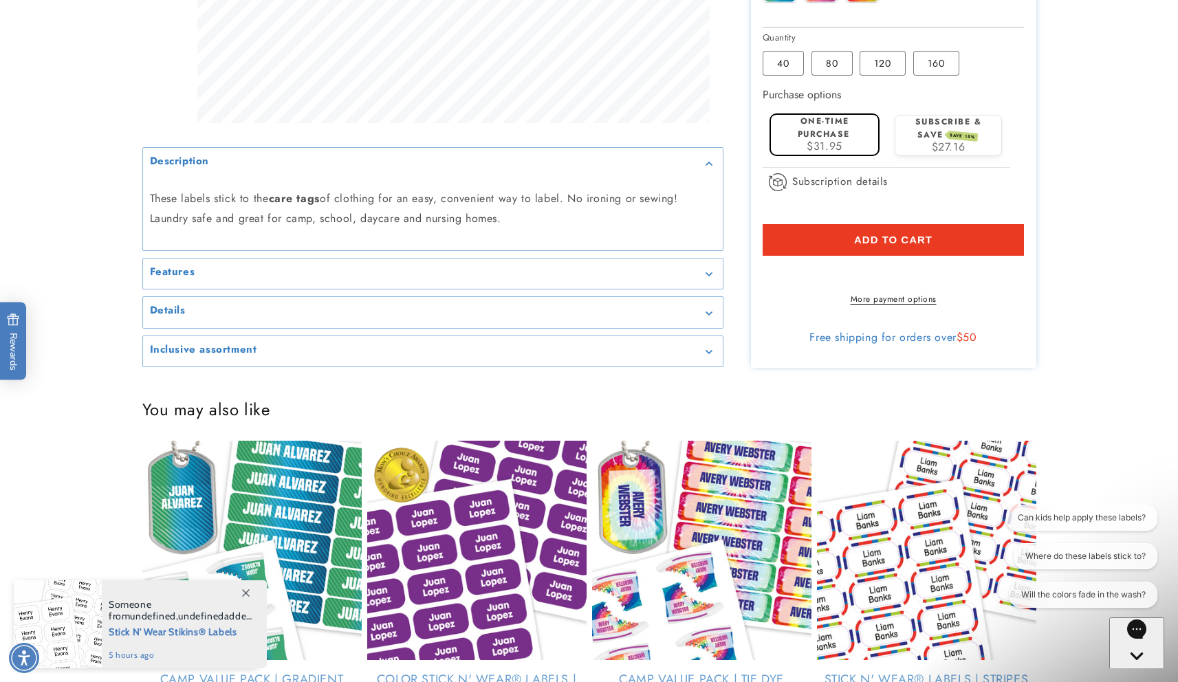
click at [890, 239] on span "Add to cart" at bounding box center [893, 240] width 78 height 12
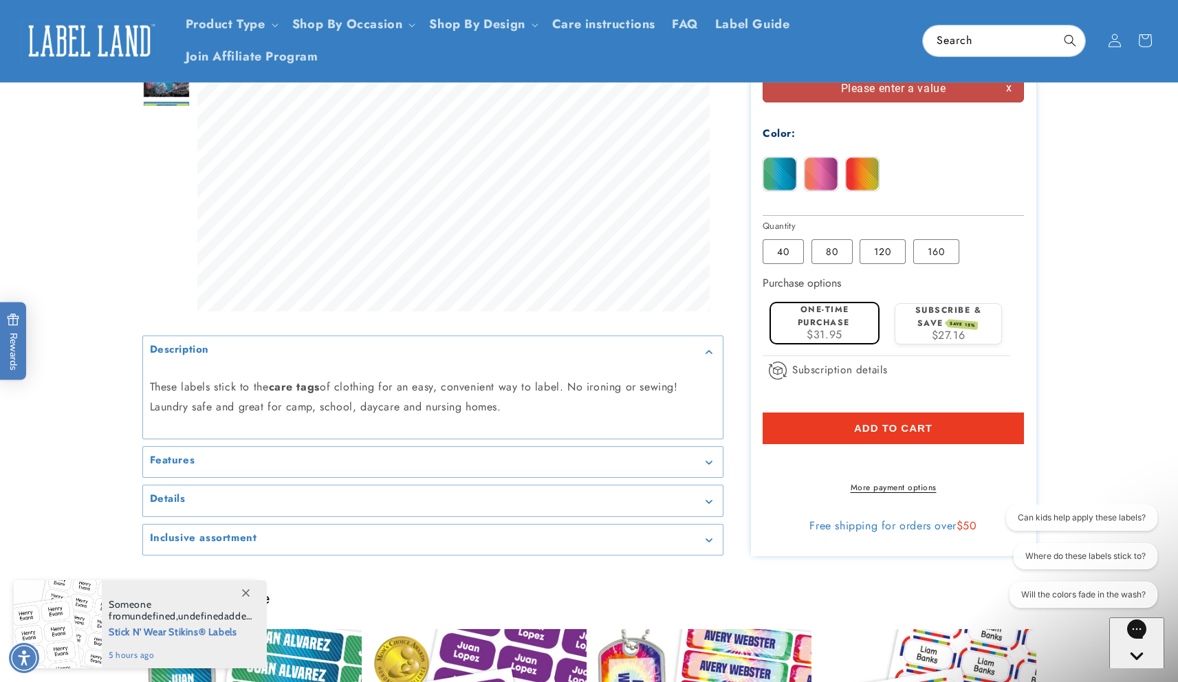
scroll to position [612, 0]
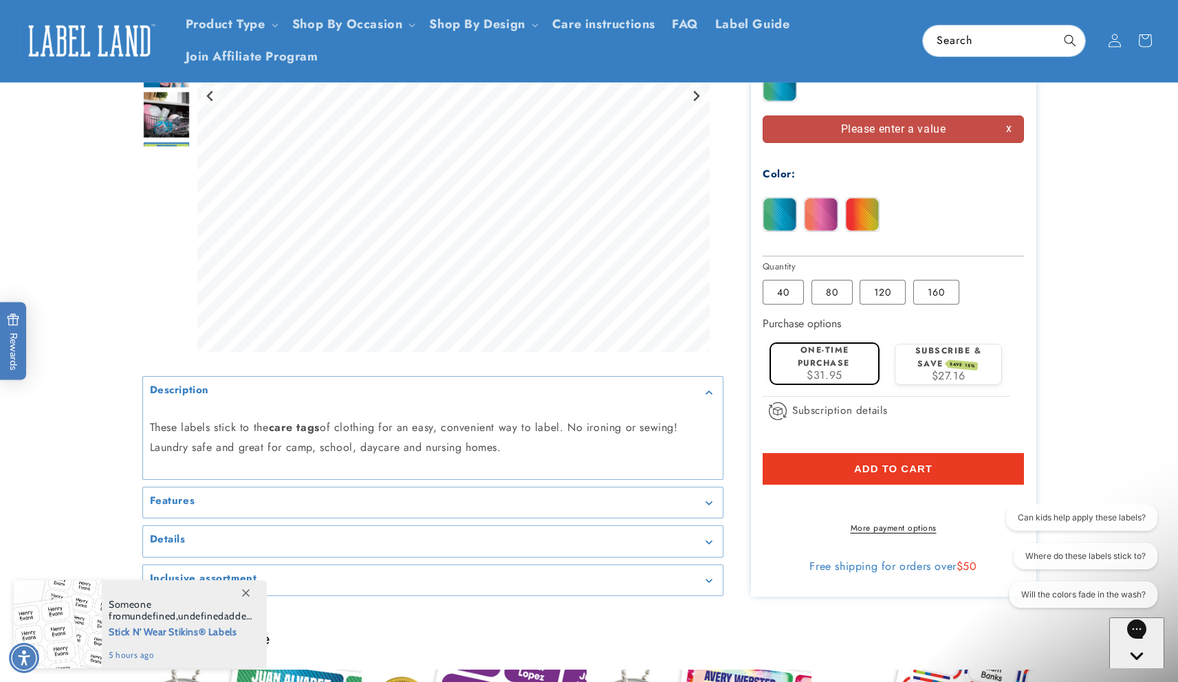
click at [873, 127] on div "Please enter a value" at bounding box center [892, 129] width 261 height 28
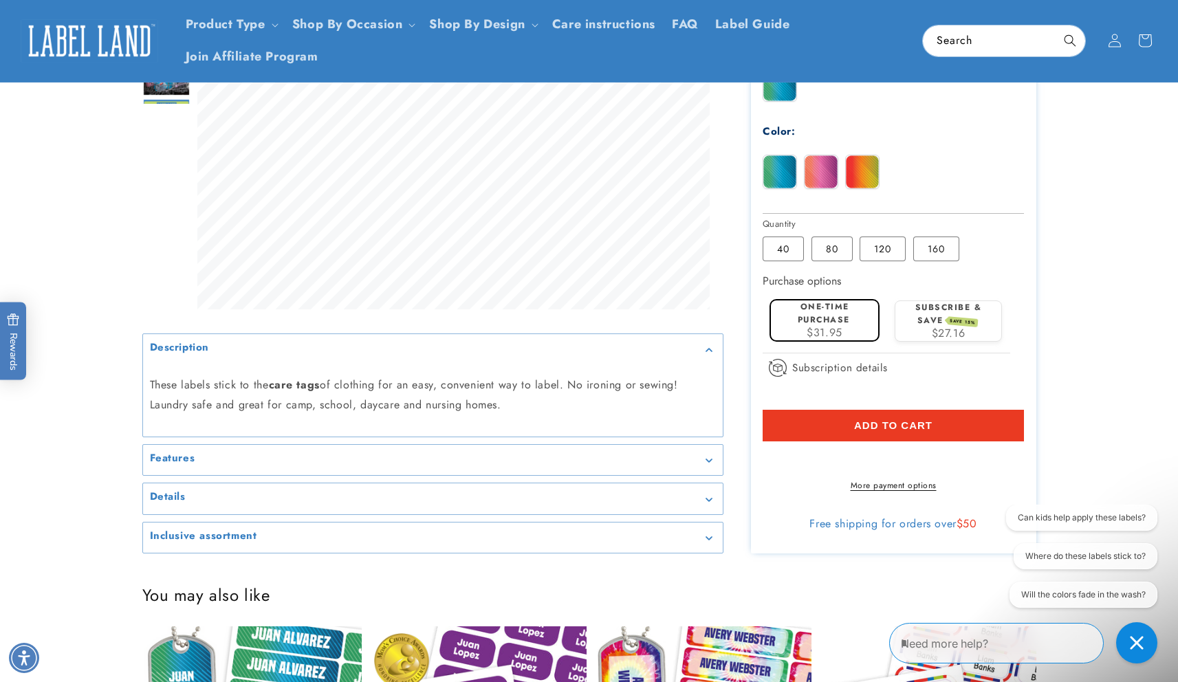
click at [899, 427] on span "Add to cart" at bounding box center [893, 425] width 78 height 12
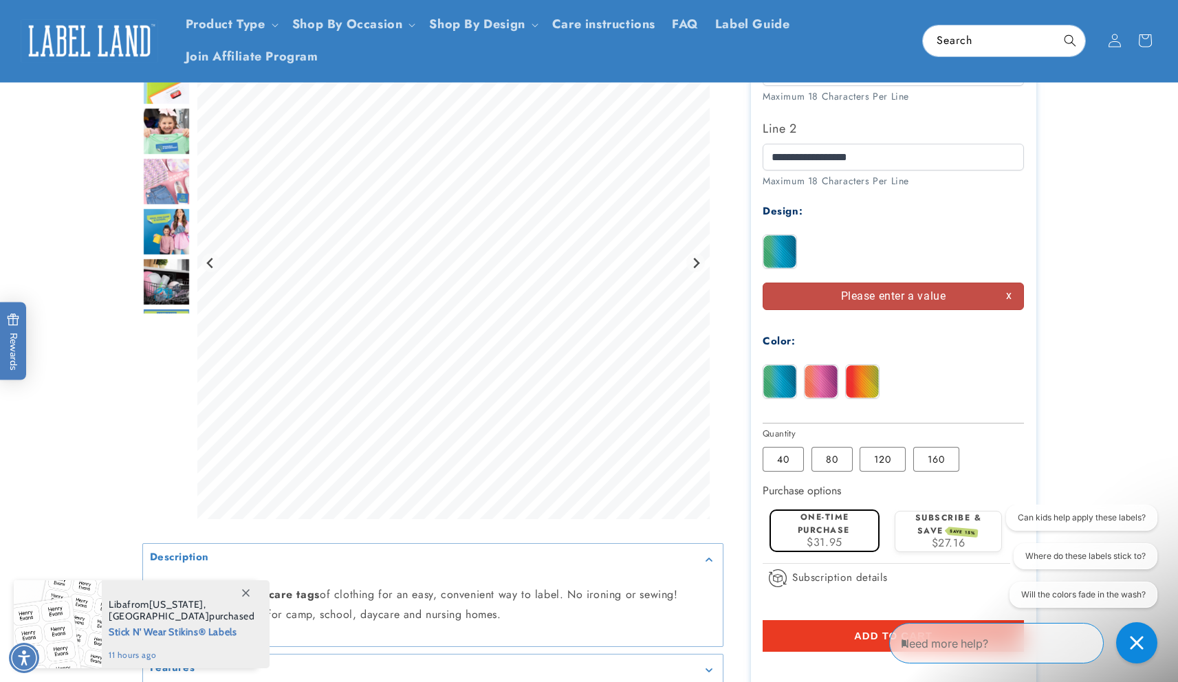
scroll to position [271, 0]
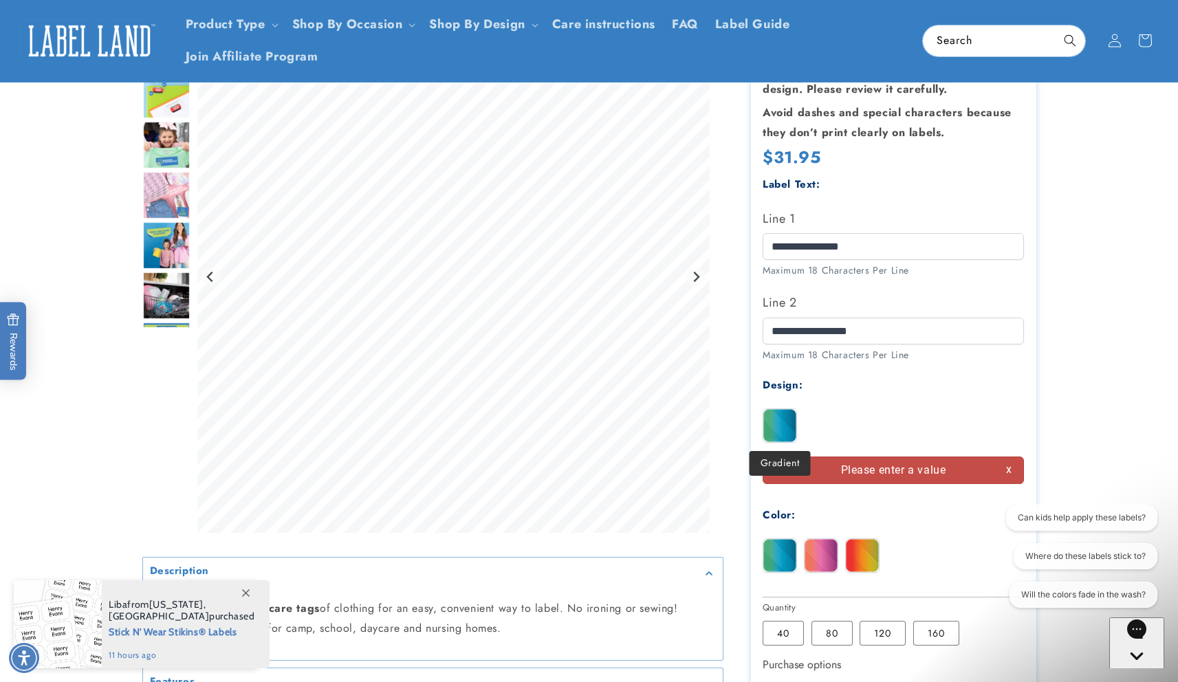
click at [784, 426] on img at bounding box center [779, 425] width 33 height 33
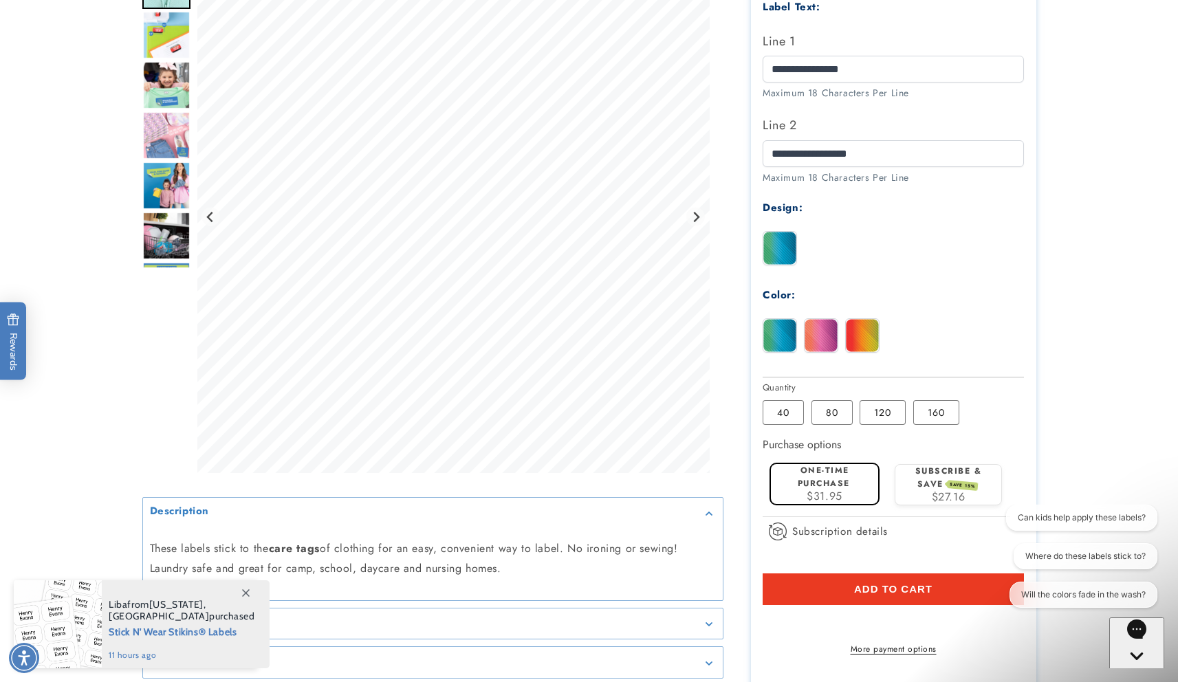
scroll to position [459, 0]
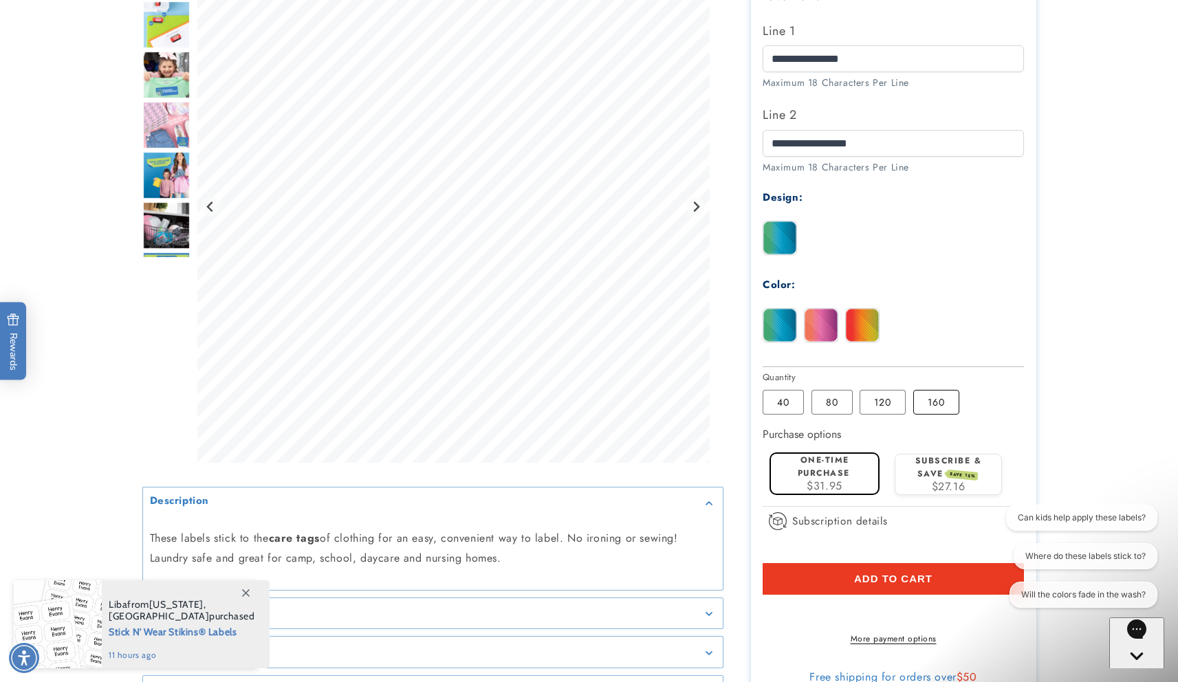
click at [953, 404] on label "160 Variant sold out or unavailable" at bounding box center [936, 402] width 46 height 25
click at [904, 583] on span "Add to cart" at bounding box center [893, 579] width 78 height 12
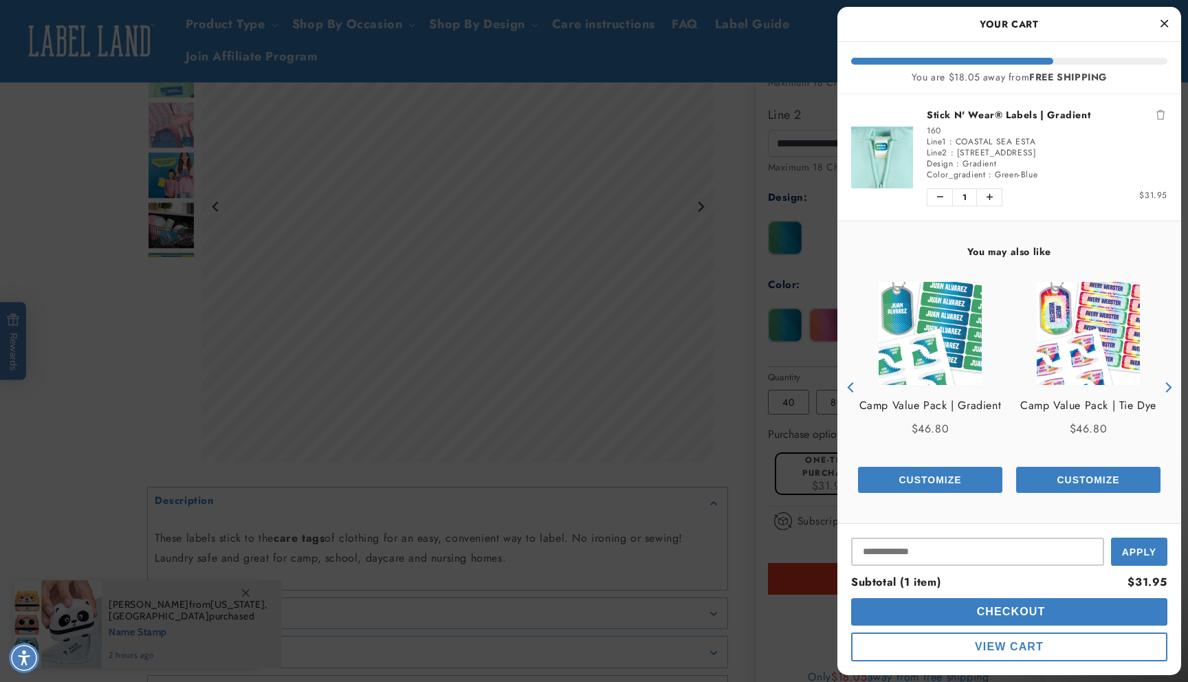
click at [626, 368] on div at bounding box center [594, 341] width 1188 height 682
